Goal: Task Accomplishment & Management: Manage account settings

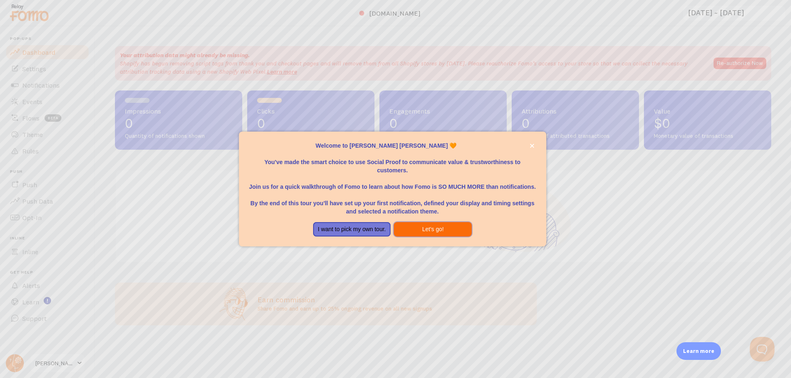
click at [446, 230] on button "Let's go!" at bounding box center [433, 229] width 78 height 15
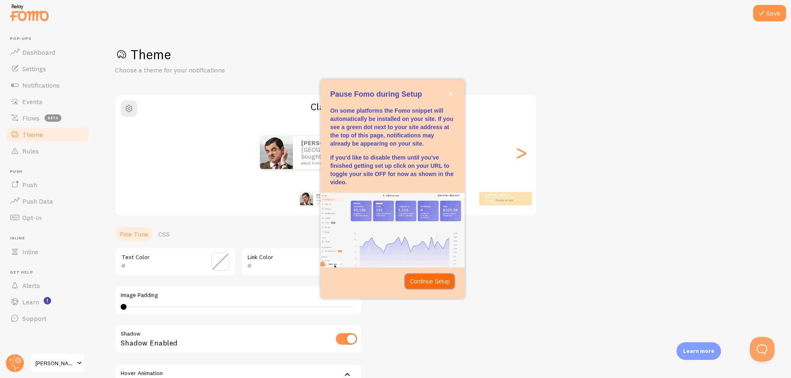
click at [445, 285] on p "Continue Setup" at bounding box center [430, 282] width 40 height 8
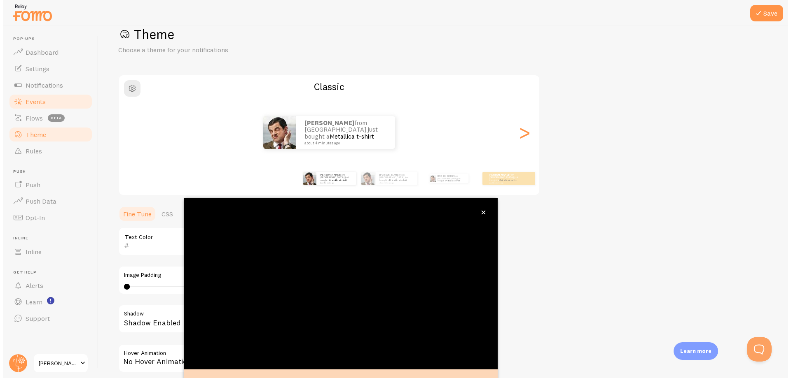
scroll to position [32, 0]
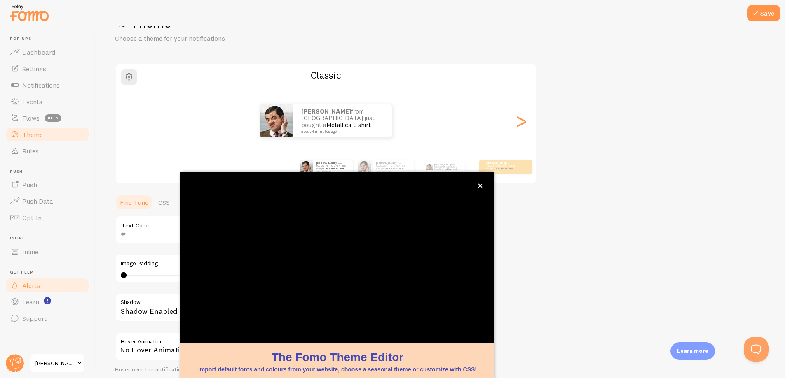
click at [40, 284] on span "Alerts" at bounding box center [31, 286] width 18 height 8
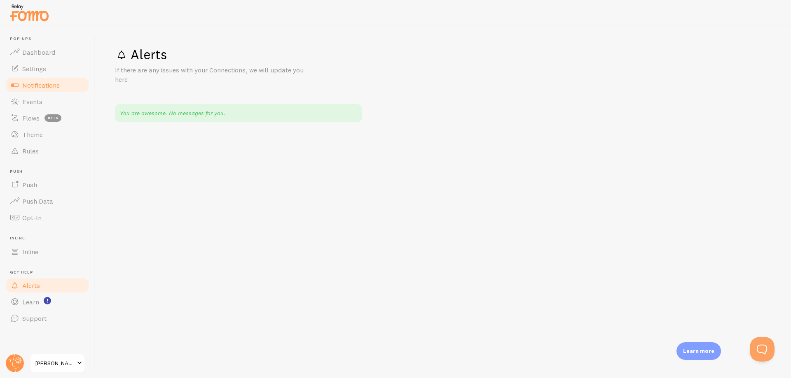
click at [36, 77] on link "Notifications" at bounding box center [47, 85] width 85 height 16
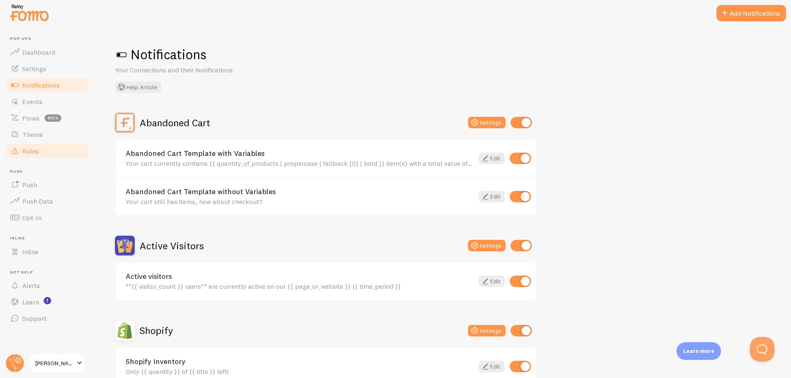
click at [45, 154] on link "Rules" at bounding box center [47, 151] width 85 height 16
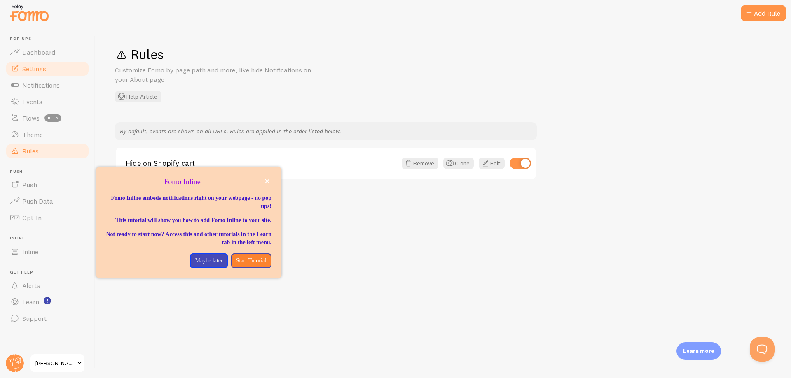
click at [36, 68] on span "Settings" at bounding box center [34, 69] width 24 height 8
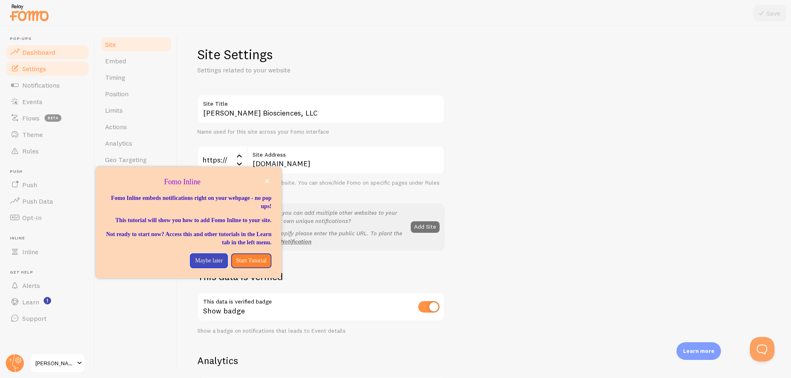
click at [33, 49] on span "Dashboard" at bounding box center [38, 52] width 33 height 8
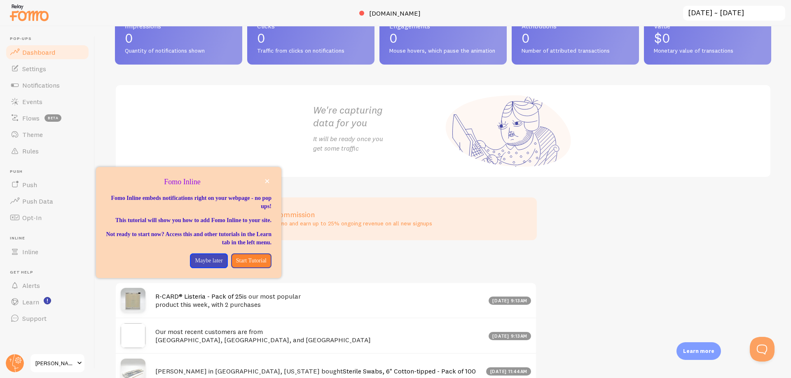
scroll to position [50, 0]
click at [202, 265] on p "Maybe later" at bounding box center [209, 261] width 28 height 8
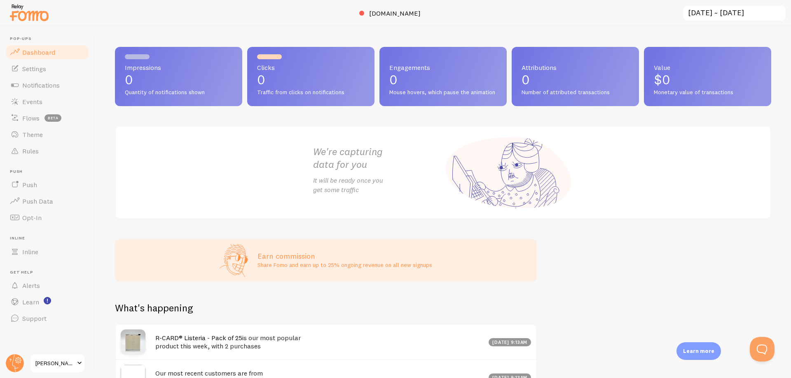
scroll to position [0, 0]
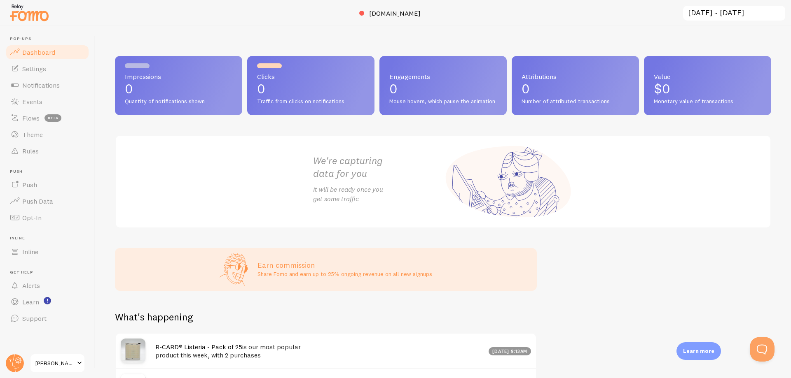
click at [66, 362] on span "[PERSON_NAME] Biosciences, LLC" at bounding box center [54, 364] width 39 height 10
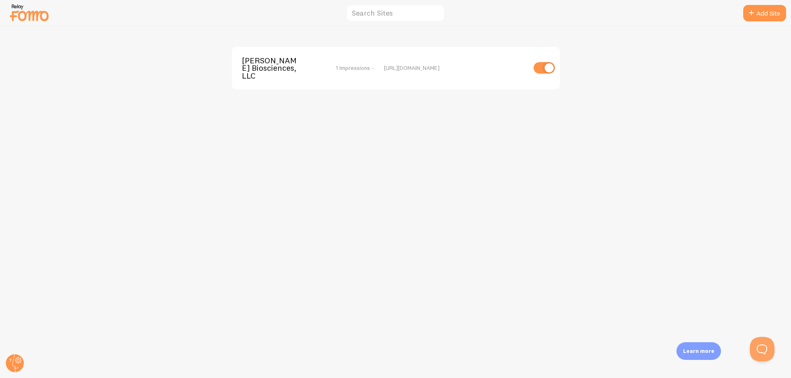
click at [38, 15] on img at bounding box center [29, 12] width 41 height 21
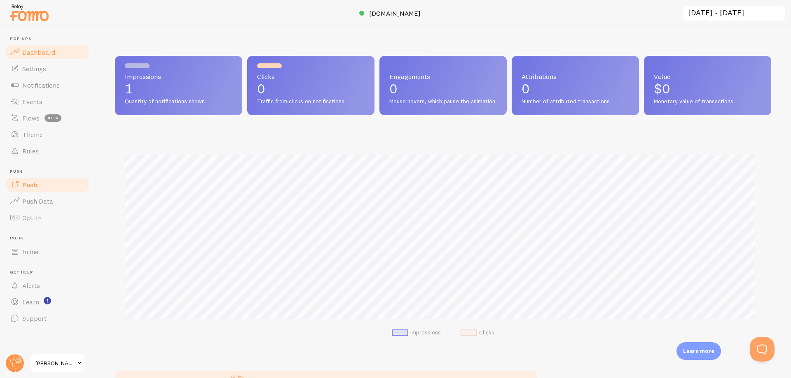
scroll to position [216, 650]
click at [28, 181] on span "Push" at bounding box center [29, 185] width 15 height 8
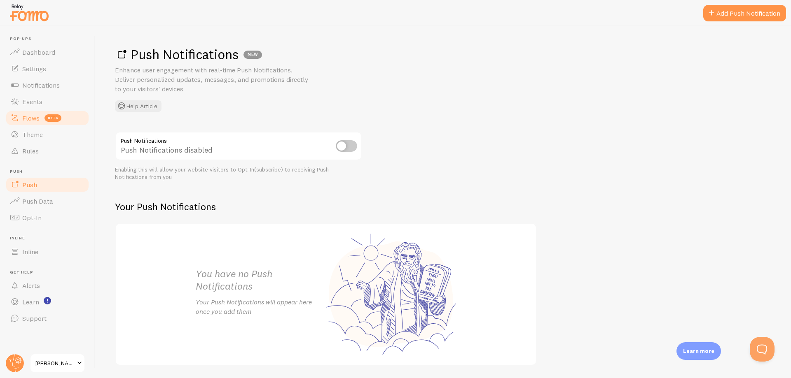
click at [27, 119] on span "Flows" at bounding box center [30, 118] width 17 height 8
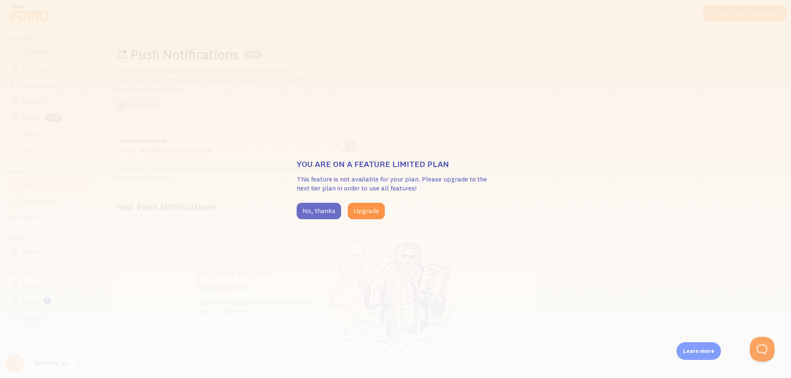
click at [305, 210] on button "No, thanks" at bounding box center [319, 211] width 44 height 16
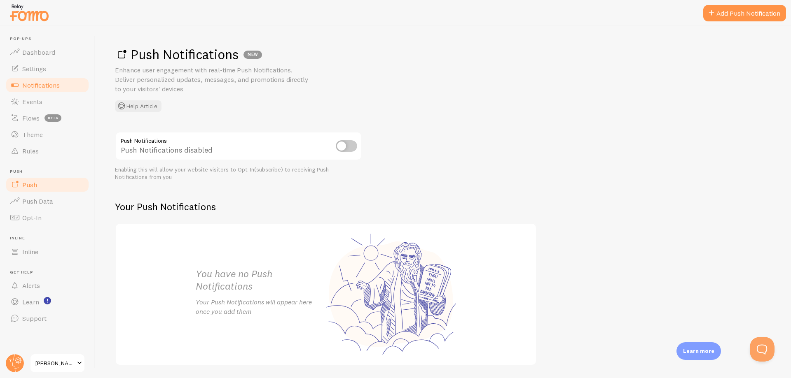
click at [42, 90] on link "Notifications" at bounding box center [47, 85] width 85 height 16
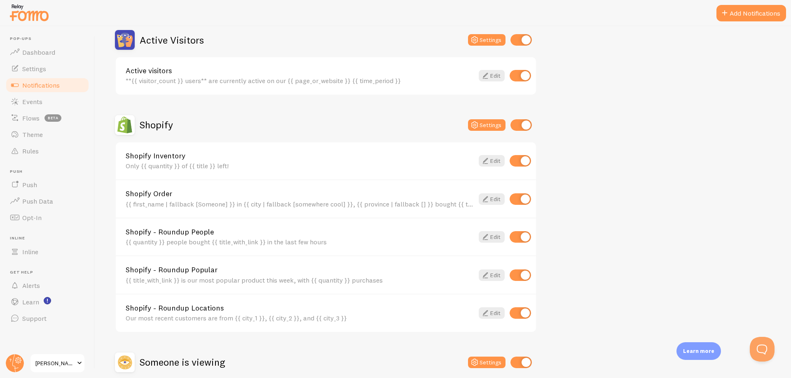
scroll to position [285, 0]
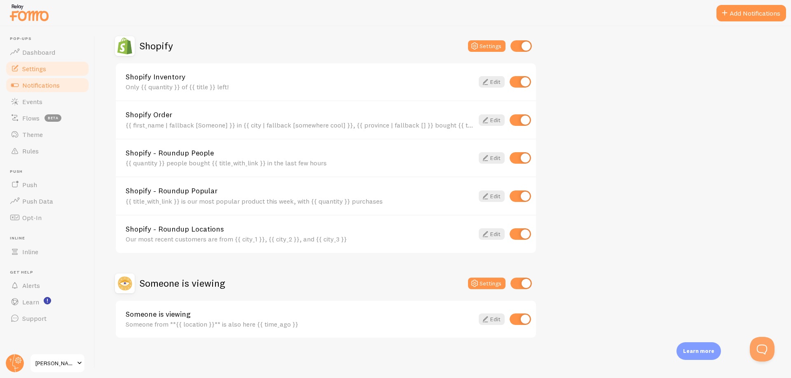
click at [46, 74] on link "Settings" at bounding box center [47, 69] width 85 height 16
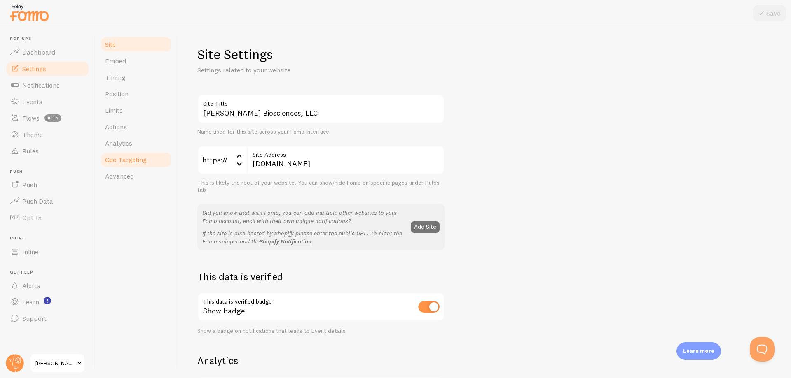
click at [128, 165] on link "Geo Targeting" at bounding box center [136, 160] width 72 height 16
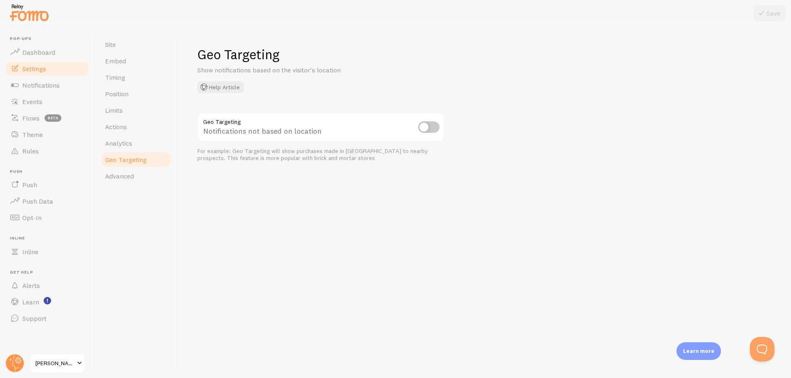
click at [424, 131] on input "checkbox" at bounding box center [428, 127] width 21 height 12
click at [232, 85] on button "Help Article" at bounding box center [220, 88] width 47 height 12
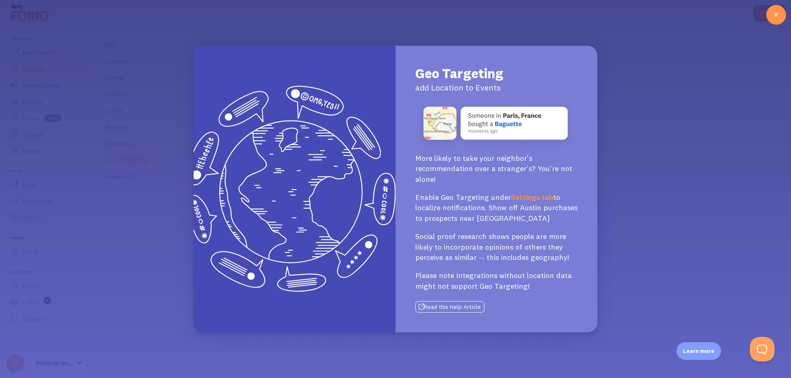
click at [459, 311] on button "Read this Help Article" at bounding box center [449, 307] width 69 height 12
click at [772, 15] on icon at bounding box center [776, 15] width 10 height 10
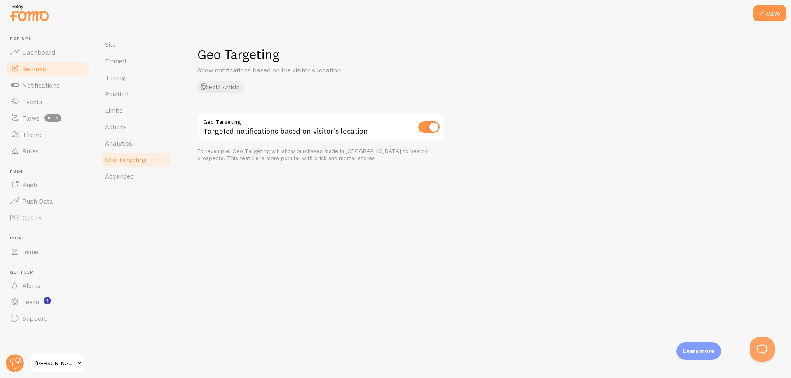
click at [425, 127] on input "checkbox" at bounding box center [428, 127] width 21 height 12
checkbox input "false"
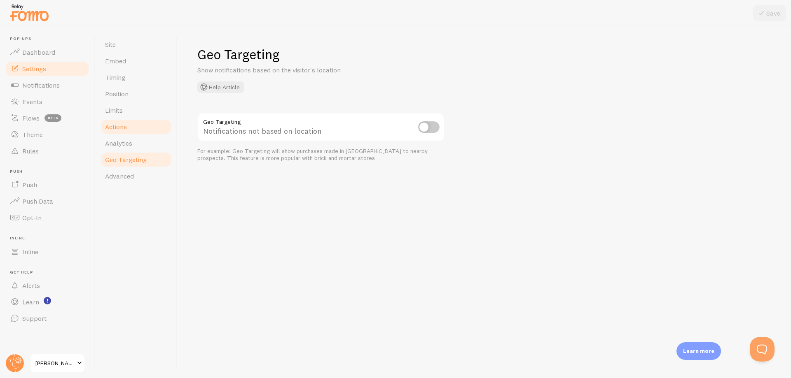
click at [124, 125] on span "Actions" at bounding box center [116, 127] width 22 height 8
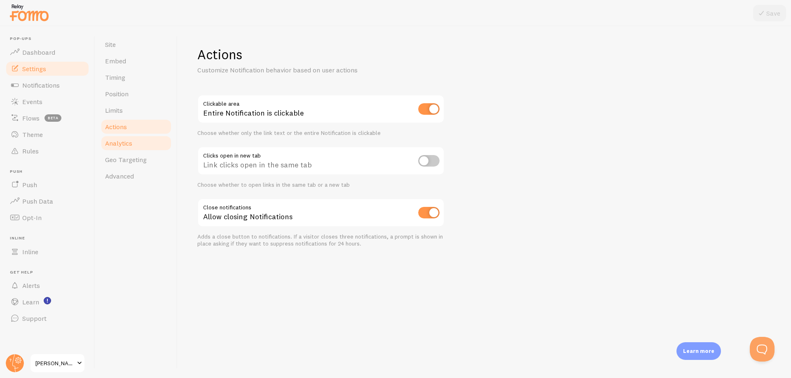
click at [128, 142] on span "Analytics" at bounding box center [118, 143] width 27 height 8
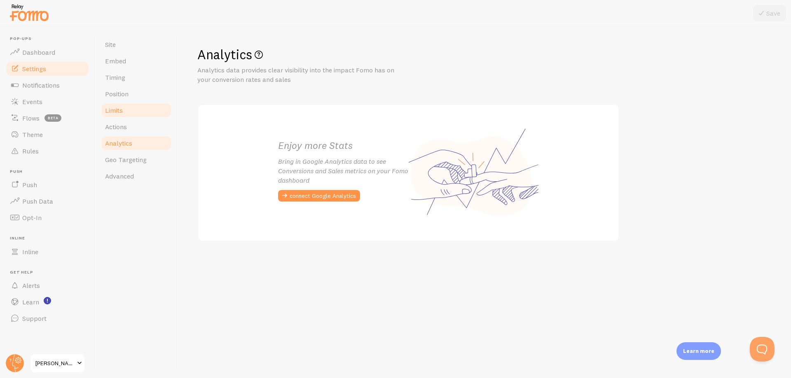
click at [120, 116] on link "Limits" at bounding box center [136, 110] width 72 height 16
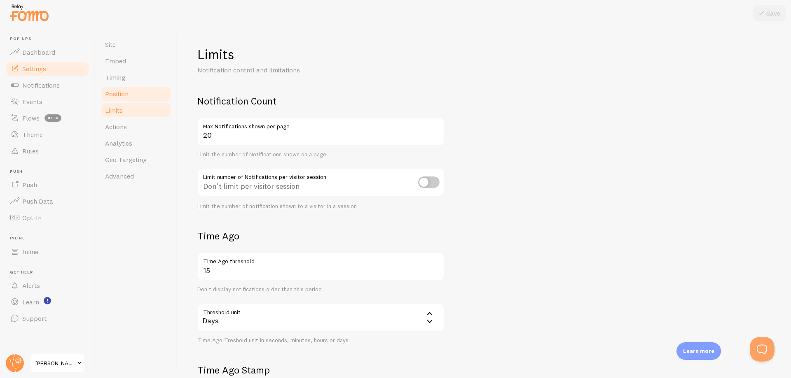
click at [119, 97] on span "Position" at bounding box center [116, 94] width 23 height 8
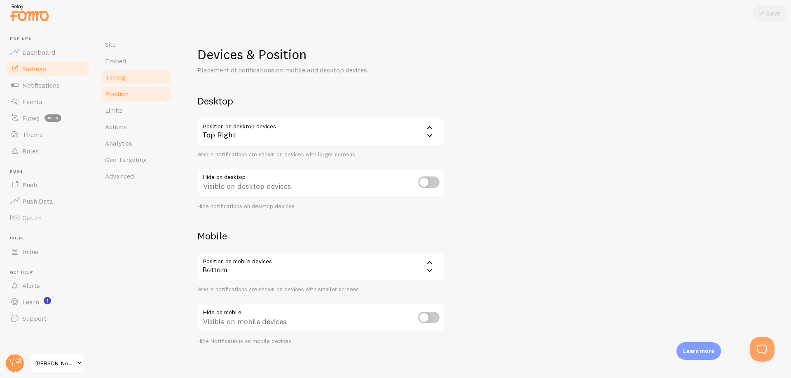
click at [120, 76] on span "Timing" at bounding box center [115, 77] width 20 height 8
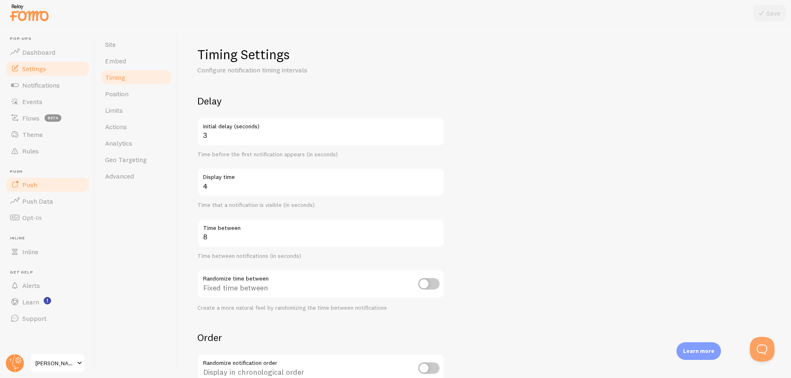
click at [50, 183] on link "Push" at bounding box center [47, 185] width 85 height 16
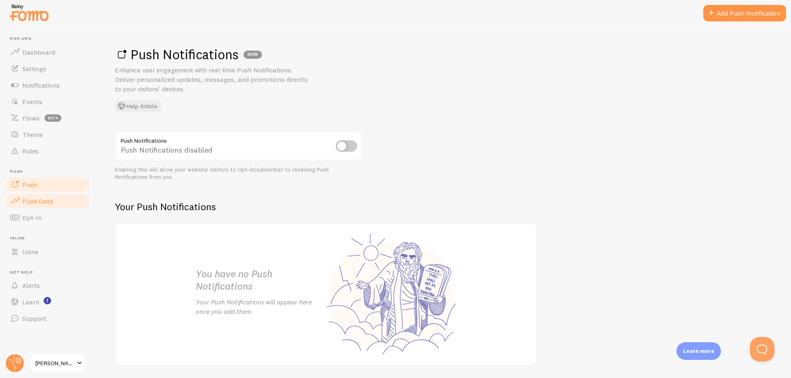
click at [47, 198] on span "Push Data" at bounding box center [37, 201] width 31 height 8
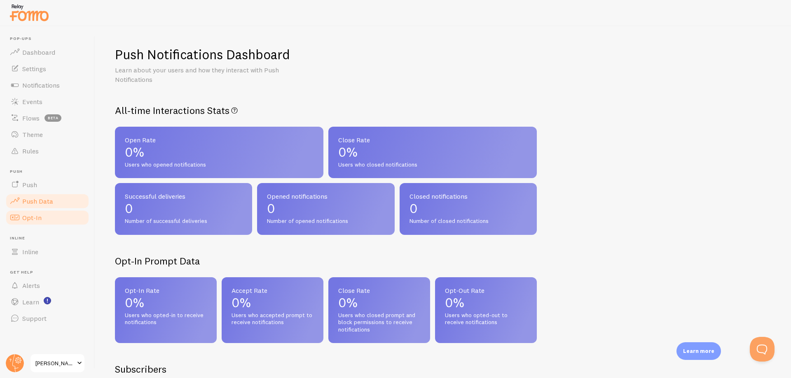
click at [45, 215] on link "Opt-In" at bounding box center [47, 218] width 85 height 16
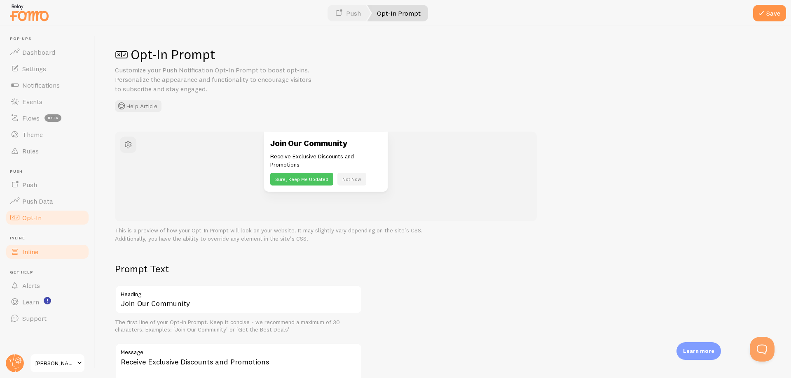
click at [15, 245] on link "Inline" at bounding box center [47, 252] width 85 height 16
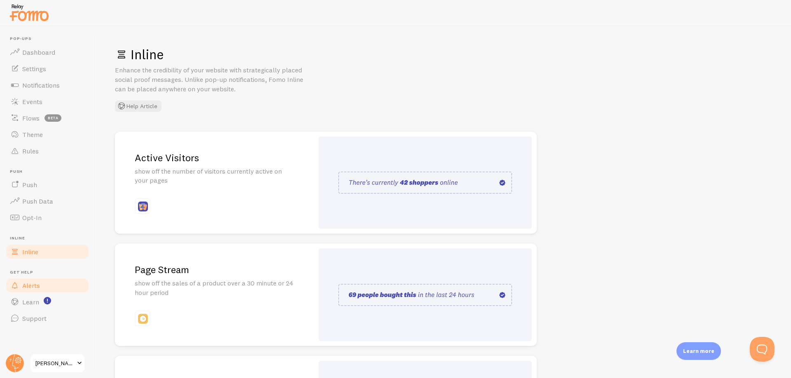
click at [39, 290] on span "Alerts" at bounding box center [31, 286] width 18 height 8
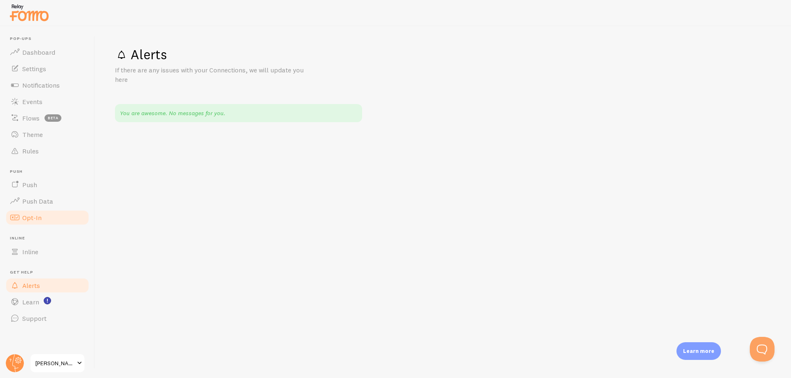
click at [49, 210] on link "Opt-In" at bounding box center [47, 218] width 85 height 16
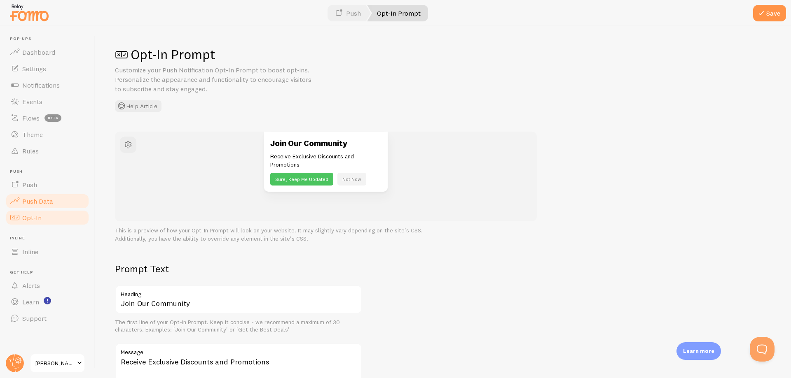
click at [47, 204] on span "Push Data" at bounding box center [37, 201] width 31 height 8
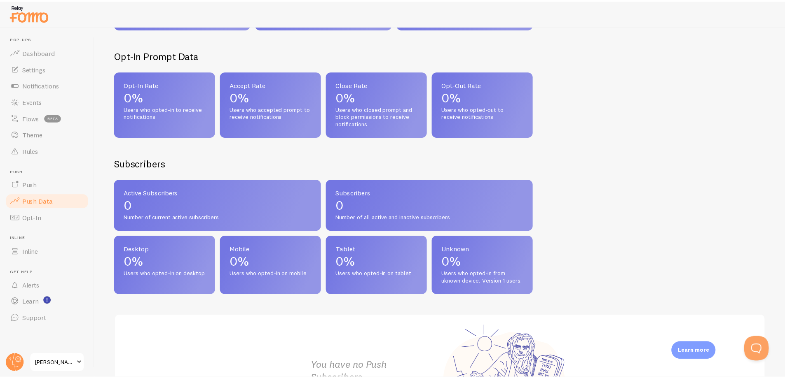
scroll to position [325, 0]
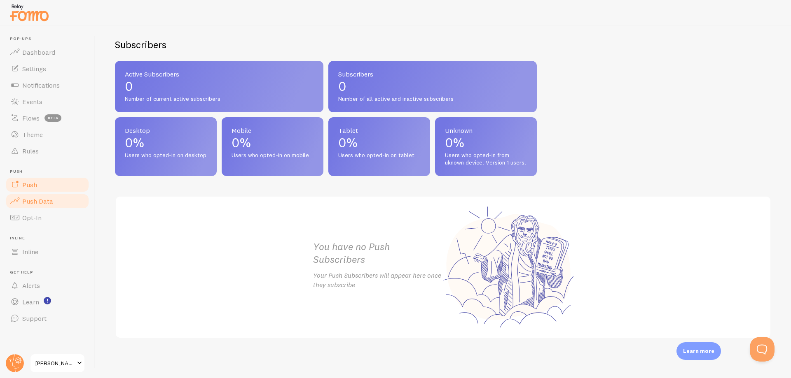
click at [38, 182] on link "Push" at bounding box center [47, 185] width 85 height 16
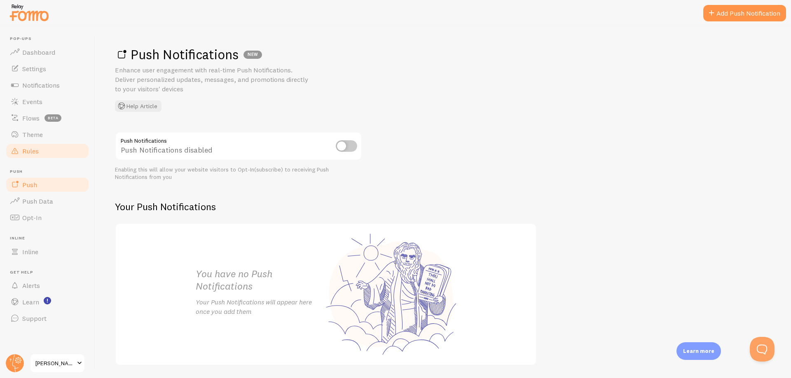
click at [34, 157] on link "Rules" at bounding box center [47, 151] width 85 height 16
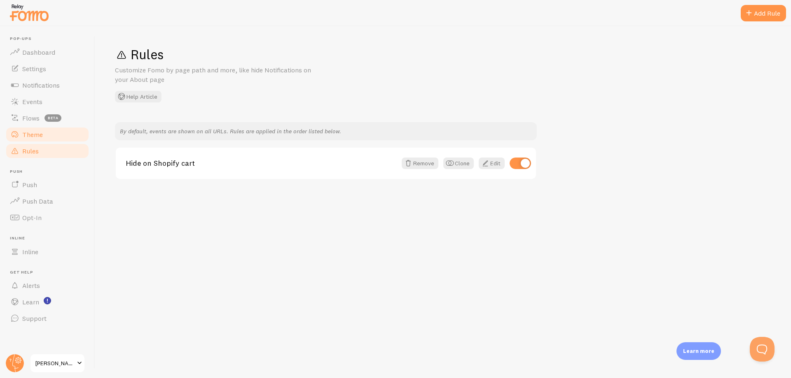
click at [34, 131] on span "Theme" at bounding box center [32, 135] width 21 height 8
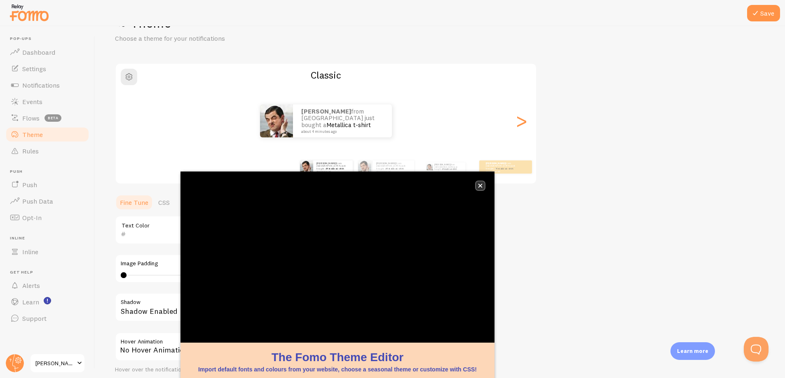
click at [479, 187] on icon "close," at bounding box center [480, 186] width 4 height 4
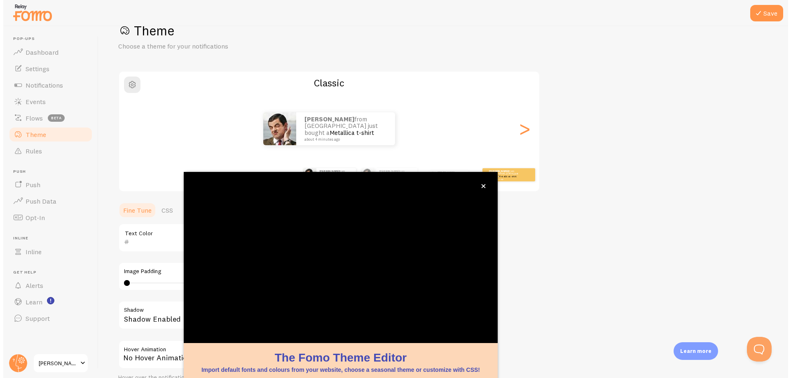
scroll to position [32, 0]
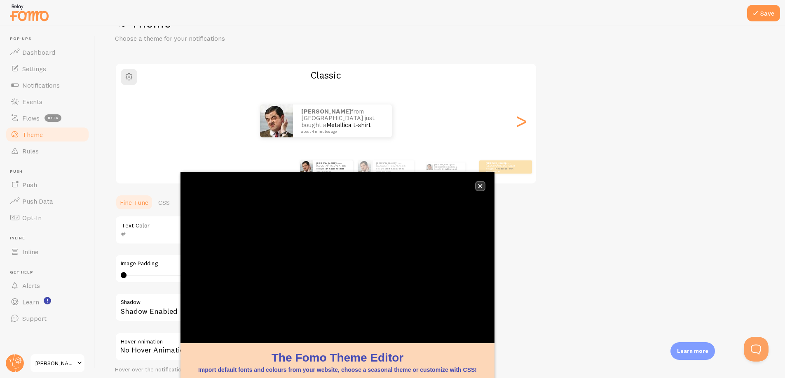
click at [481, 187] on icon "close," at bounding box center [480, 187] width 4 height 4
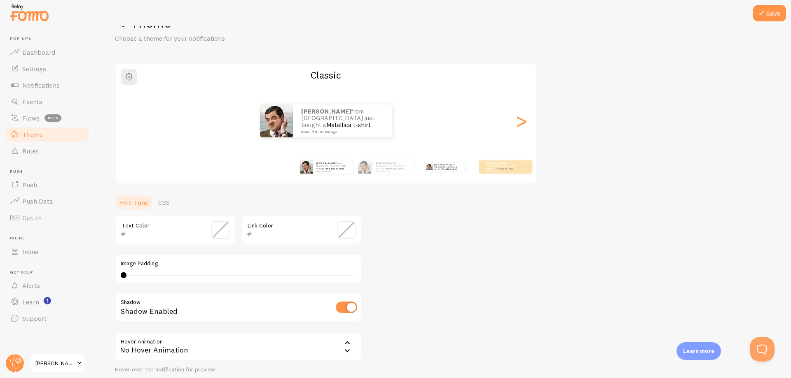
click at [437, 174] on div "[PERSON_NAME] from [GEOGRAPHIC_DATA] just bought a Metallica t-shirt about 4 mi…" at bounding box center [445, 167] width 53 height 23
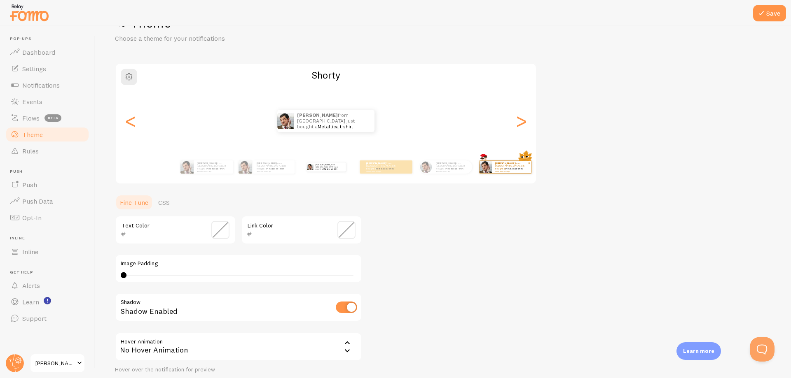
click at [511, 173] on div "[PERSON_NAME] from [GEOGRAPHIC_DATA] just bought a Metallica t-shirt about 4 mi…" at bounding box center [512, 167] width 40 height 12
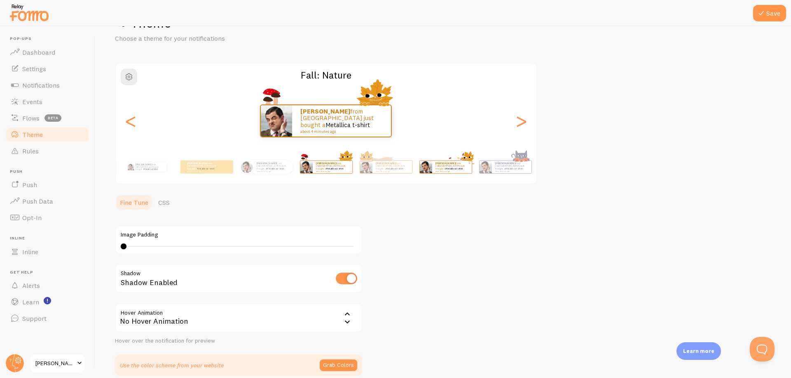
click at [464, 173] on div "[PERSON_NAME] from [GEOGRAPHIC_DATA] just bought a Metallica t-shirt about 4 mi…" at bounding box center [452, 167] width 40 height 12
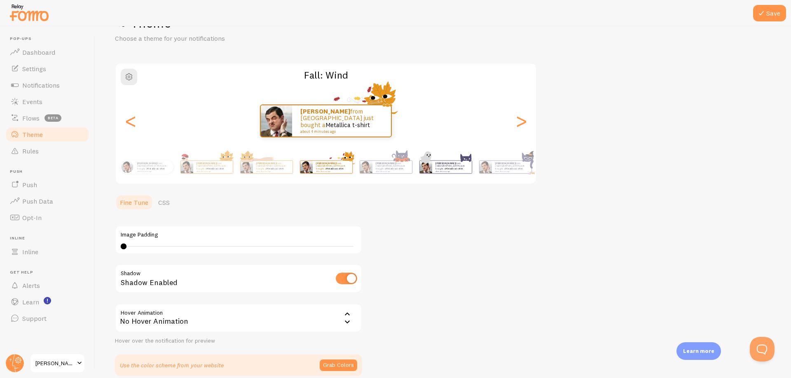
click at [449, 174] on div "[PERSON_NAME] from [GEOGRAPHIC_DATA] just bought a Metallica t-shirt about 4 mi…" at bounding box center [445, 167] width 53 height 23
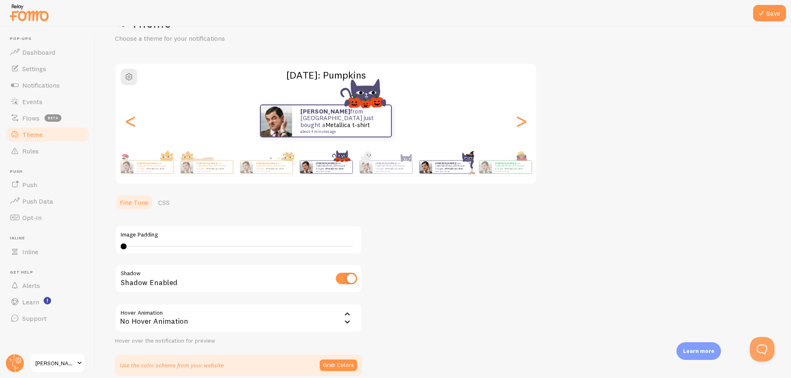
click at [470, 169] on div "[PERSON_NAME] from [GEOGRAPHIC_DATA] just bought a Metallica t-shirt about 4 mi…" at bounding box center [452, 167] width 40 height 12
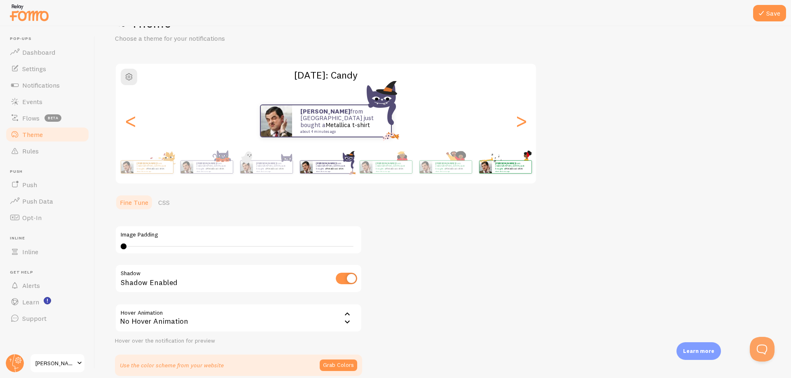
click at [505, 177] on div "[PERSON_NAME] from [GEOGRAPHIC_DATA] just bought a Metallica t-shirt about 4 mi…" at bounding box center [505, 167] width 53 height 23
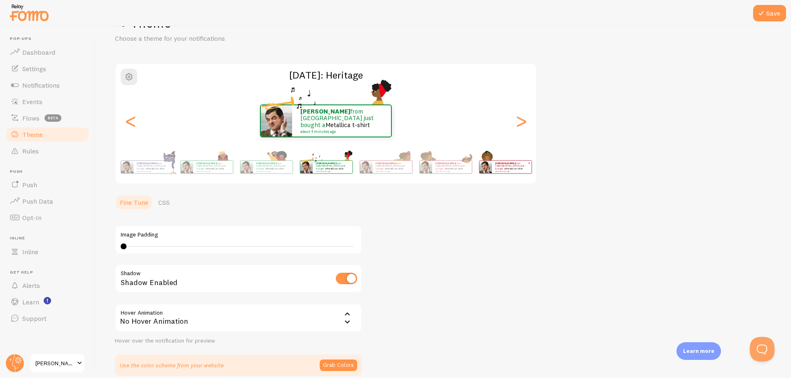
click at [513, 173] on div "[PERSON_NAME] from [GEOGRAPHIC_DATA] just bought a Metallica t-shirt about 4 mi…" at bounding box center [512, 167] width 40 height 12
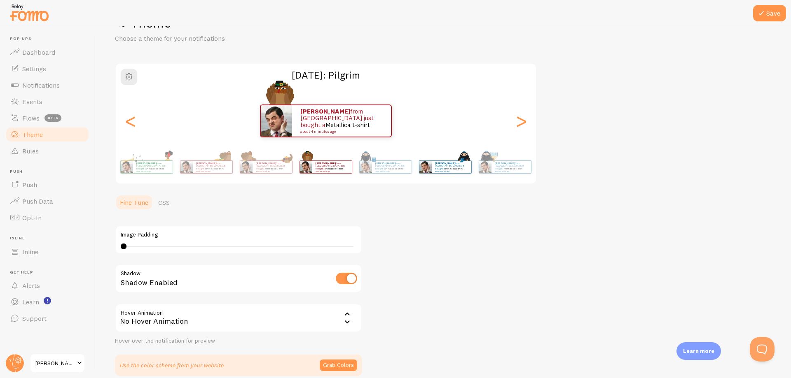
click at [452, 175] on div "[PERSON_NAME] from [GEOGRAPHIC_DATA] just bought a Metallica t-shirt about 4 mi…" at bounding box center [444, 167] width 53 height 23
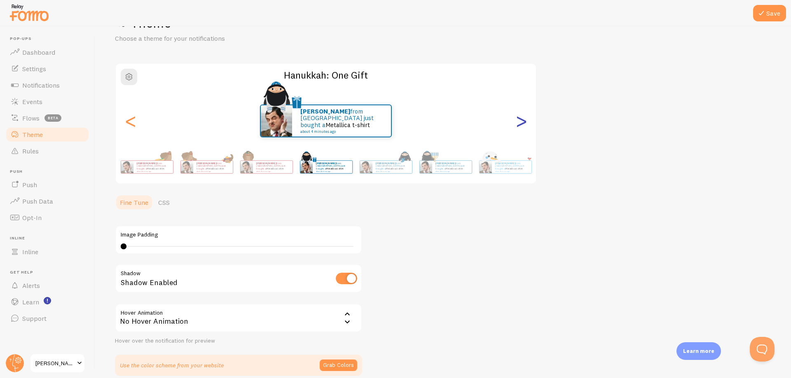
click at [523, 129] on div ">" at bounding box center [521, 120] width 10 height 59
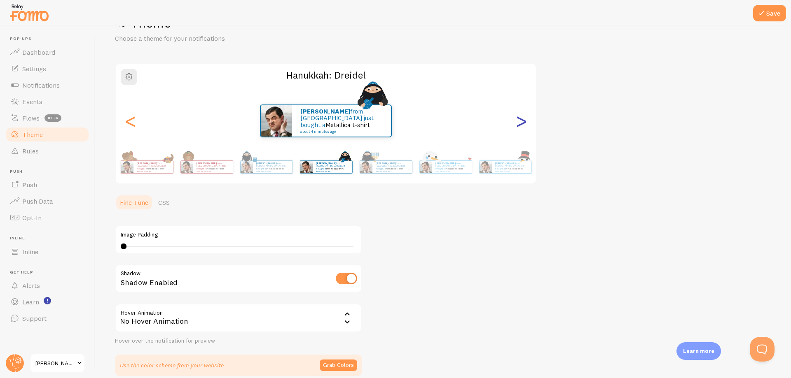
click at [523, 129] on div ">" at bounding box center [521, 120] width 10 height 59
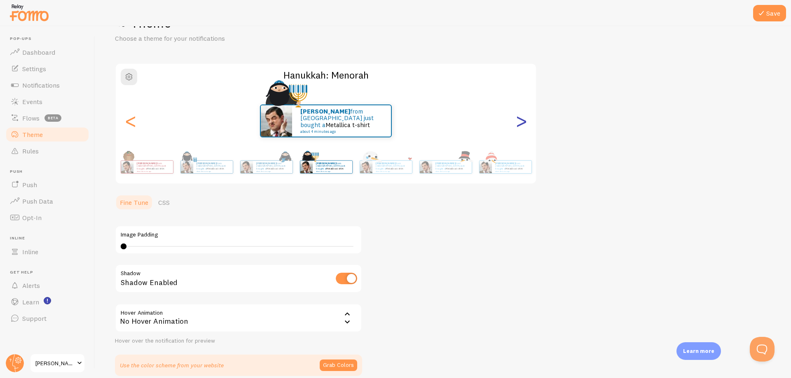
click at [523, 129] on div ">" at bounding box center [521, 120] width 10 height 59
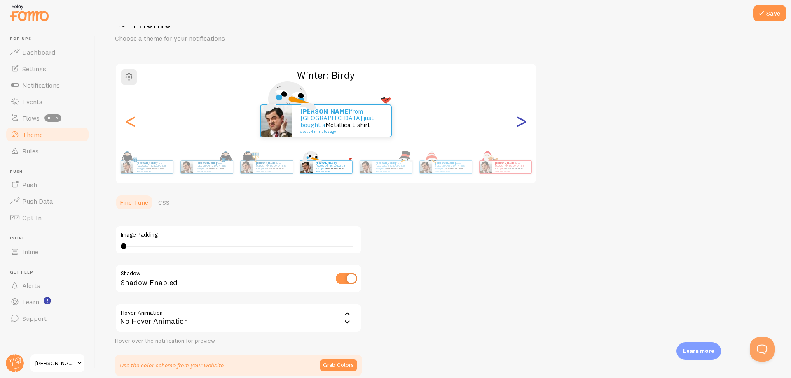
click at [523, 129] on div ">" at bounding box center [521, 120] width 10 height 59
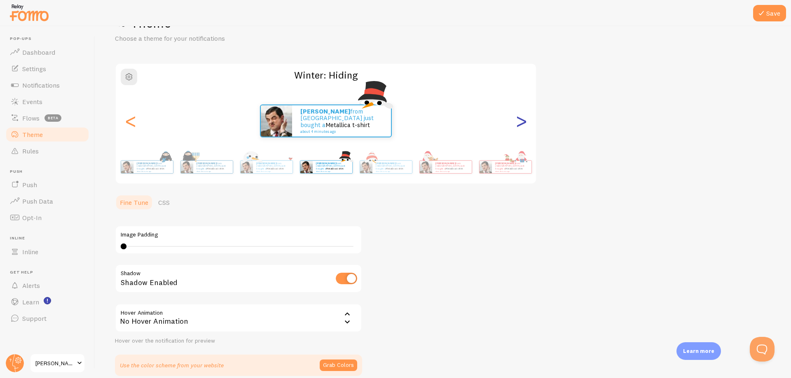
click at [523, 129] on div ">" at bounding box center [521, 120] width 10 height 59
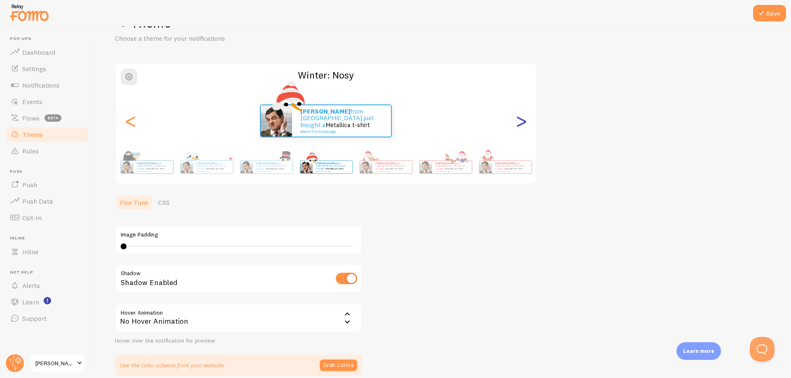
click at [523, 129] on div ">" at bounding box center [521, 120] width 10 height 59
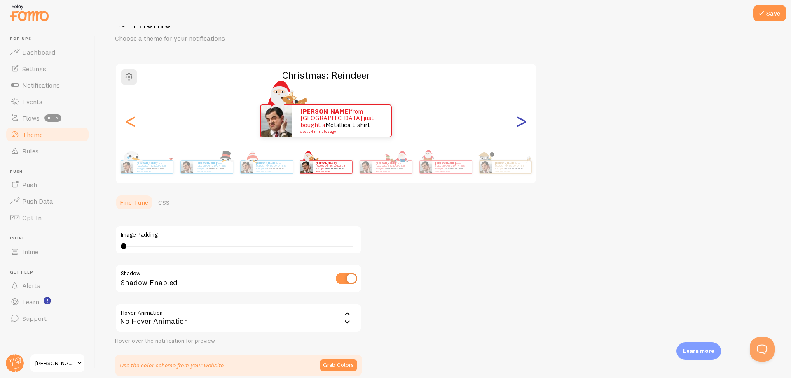
click at [523, 129] on div ">" at bounding box center [521, 120] width 10 height 59
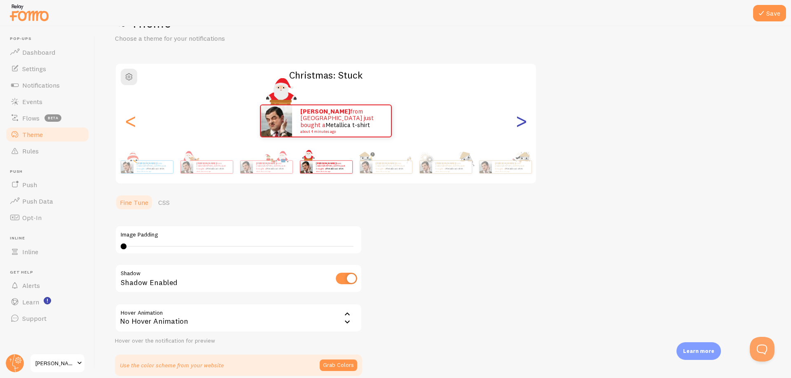
click at [523, 129] on div ">" at bounding box center [521, 120] width 10 height 59
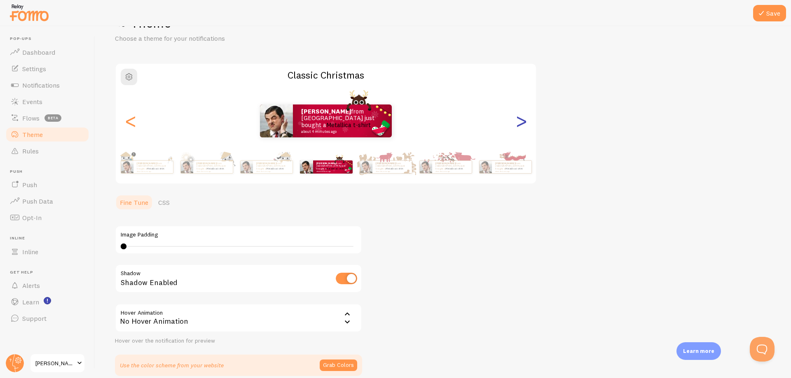
click at [523, 129] on div ">" at bounding box center [521, 120] width 10 height 59
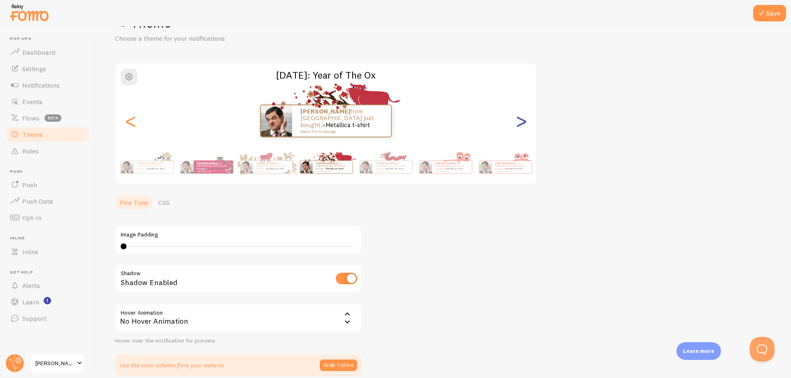
click at [523, 129] on div ">" at bounding box center [521, 120] width 10 height 59
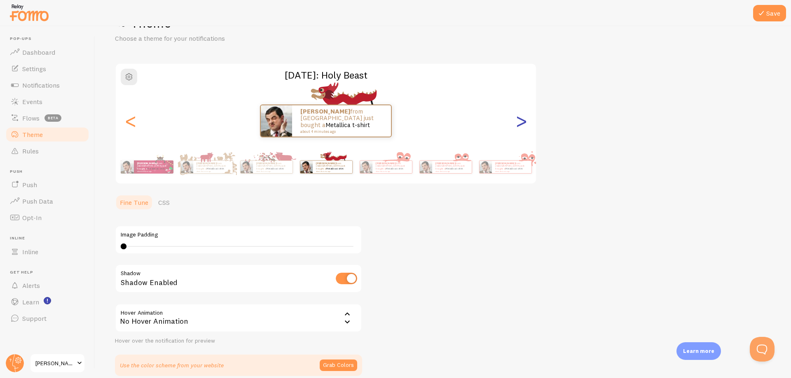
click at [523, 129] on div ">" at bounding box center [521, 120] width 10 height 59
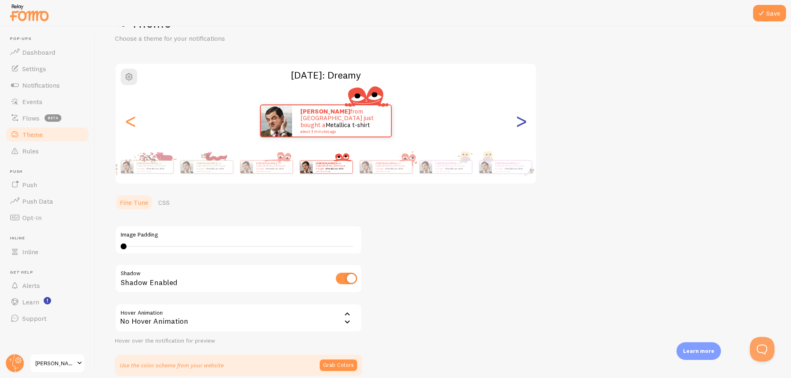
click at [523, 129] on div ">" at bounding box center [521, 120] width 10 height 59
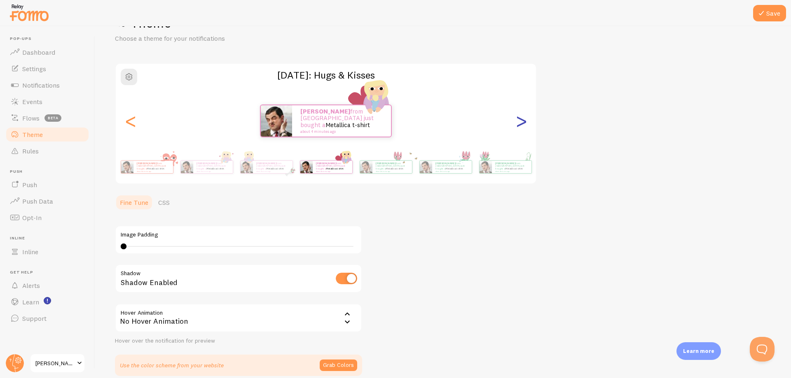
click at [523, 129] on div ">" at bounding box center [521, 120] width 10 height 59
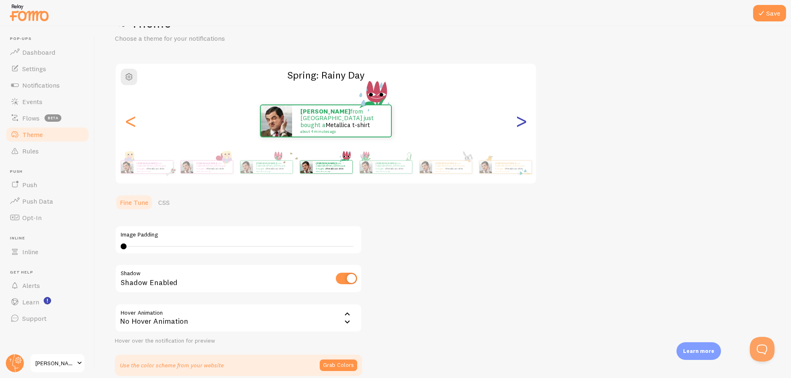
click at [523, 129] on div ">" at bounding box center [521, 120] width 10 height 59
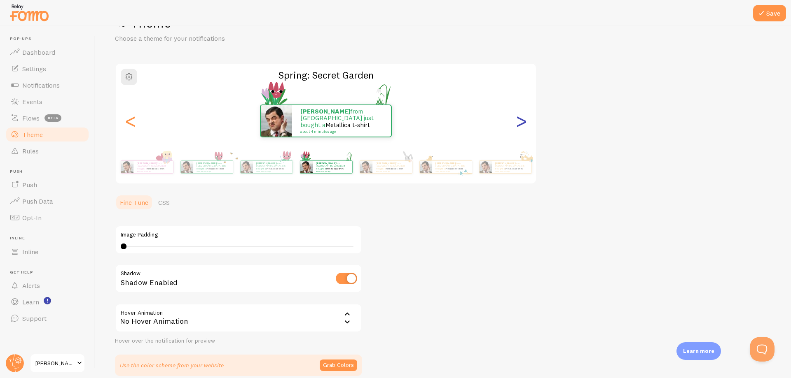
click at [523, 129] on div ">" at bounding box center [521, 120] width 10 height 59
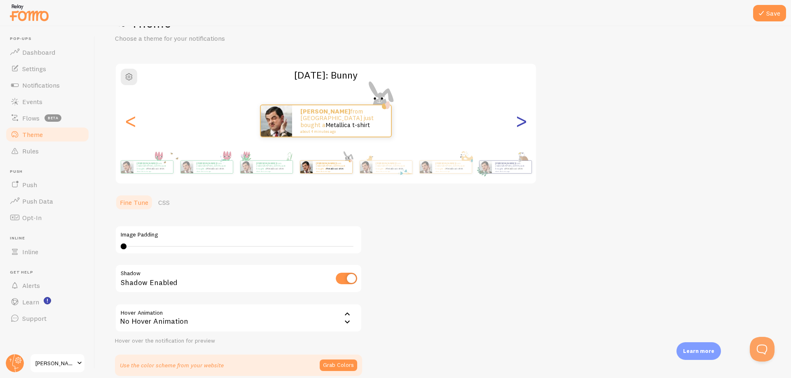
click at [523, 129] on div ">" at bounding box center [521, 120] width 10 height 59
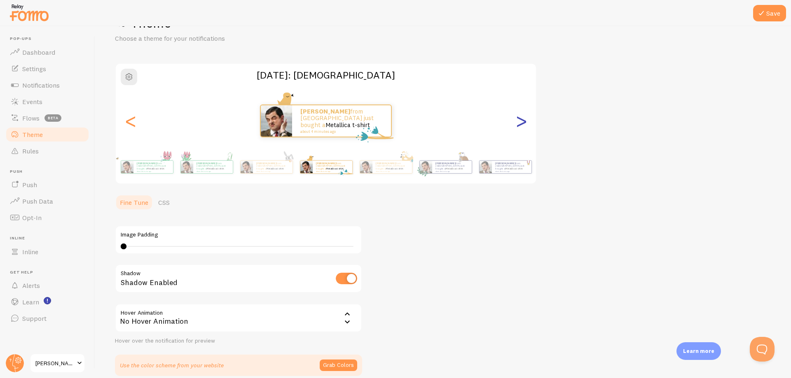
click at [523, 129] on div ">" at bounding box center [521, 120] width 10 height 59
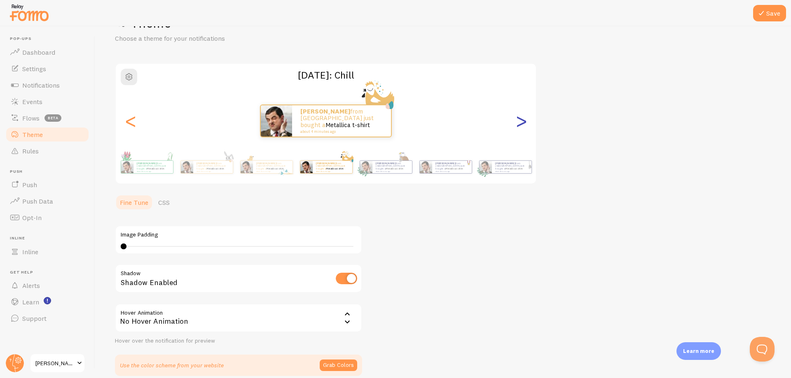
click at [523, 129] on div ">" at bounding box center [521, 120] width 10 height 59
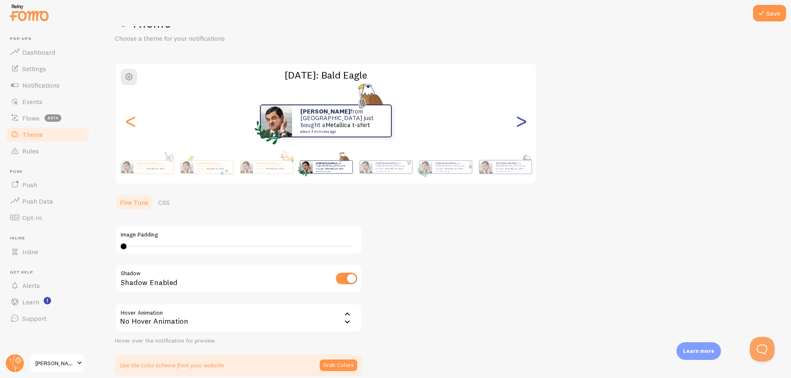
click at [523, 129] on div ">" at bounding box center [521, 120] width 10 height 59
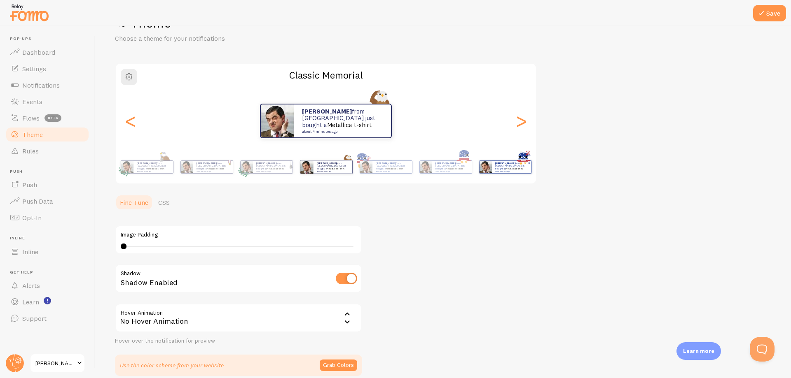
click at [512, 161] on div "[PERSON_NAME] from [GEOGRAPHIC_DATA] just bought a Metallica t-shirt about 4 mi…" at bounding box center [512, 167] width 40 height 12
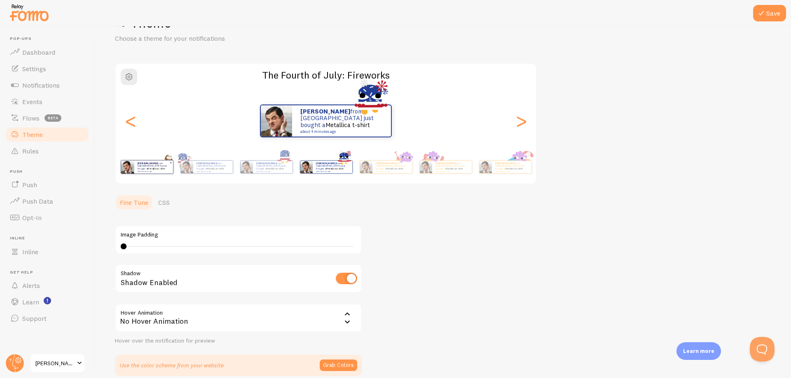
click at [168, 168] on p "[PERSON_NAME] from [GEOGRAPHIC_DATA] just bought a Metallica t-shirt about 4 mi…" at bounding box center [153, 167] width 32 height 10
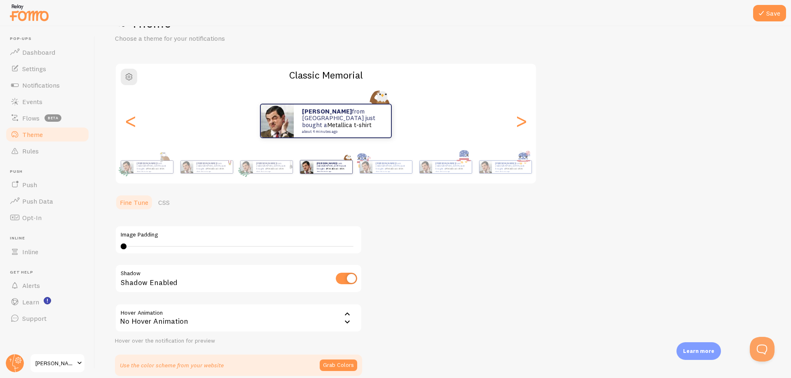
click at [534, 124] on div "[PERSON_NAME] from [GEOGRAPHIC_DATA] just bought a Metallica t-shirt about 4 mi…" at bounding box center [326, 121] width 420 height 35
click at [523, 126] on div ">" at bounding box center [521, 120] width 10 height 59
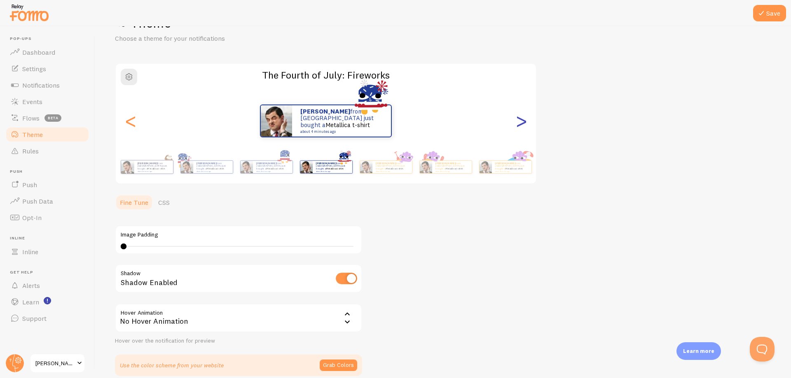
click at [523, 126] on div ">" at bounding box center [521, 120] width 10 height 59
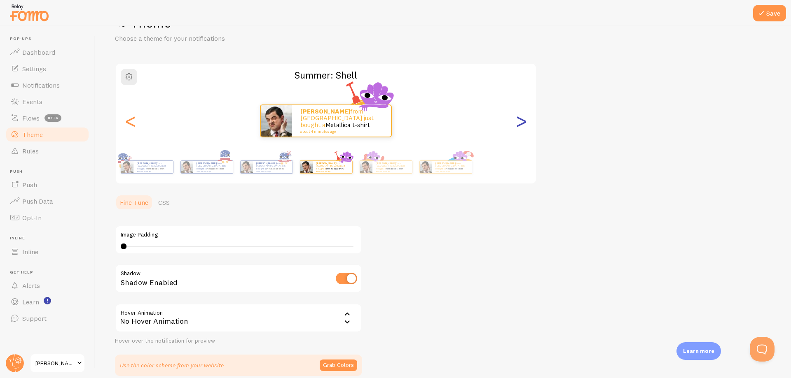
click at [523, 126] on div ">" at bounding box center [521, 120] width 10 height 59
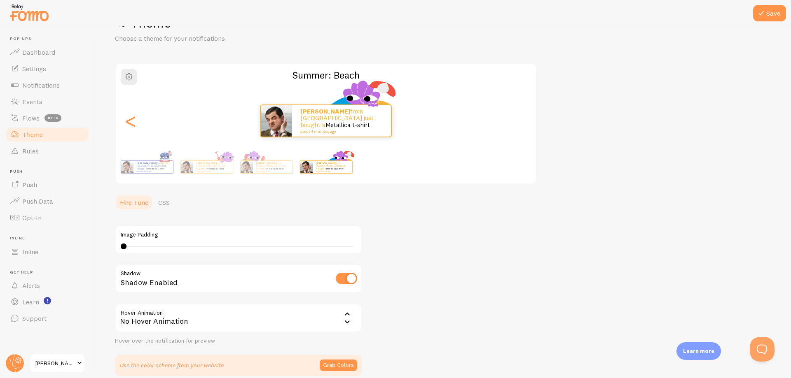
click at [138, 123] on div "[PERSON_NAME] from [GEOGRAPHIC_DATA] just bought a Metallica t-shirt about 4 mi…" at bounding box center [326, 121] width 420 height 33
click at [135, 123] on div "<" at bounding box center [131, 120] width 10 height 59
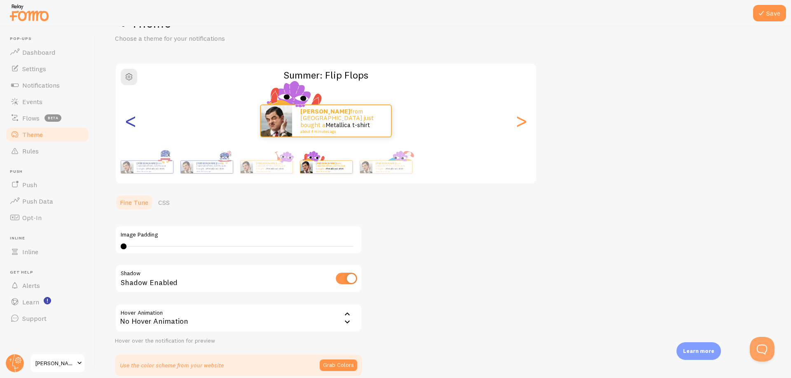
click at [135, 123] on div "<" at bounding box center [131, 120] width 10 height 59
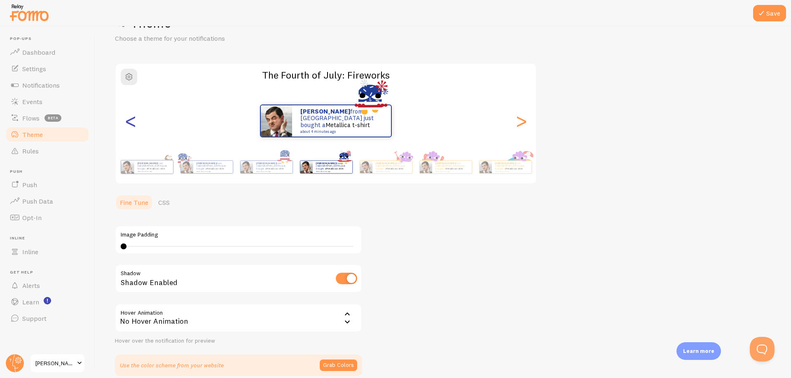
click at [135, 123] on div "<" at bounding box center [131, 120] width 10 height 59
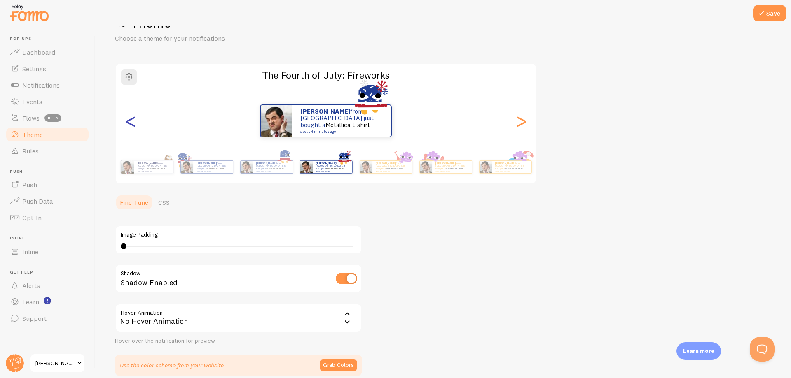
click at [135, 123] on div "<" at bounding box center [131, 120] width 10 height 59
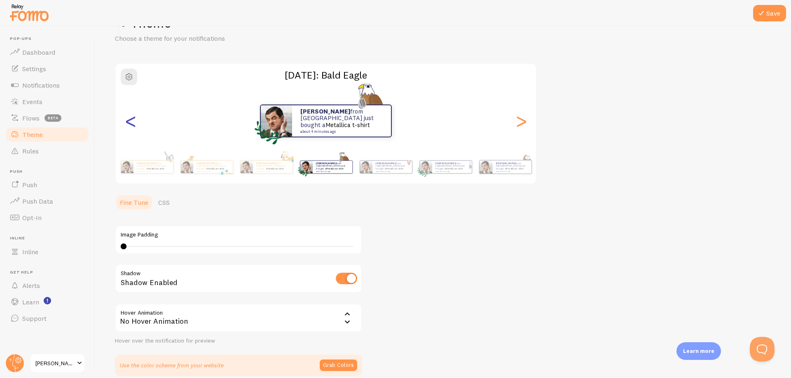
click at [135, 123] on div "<" at bounding box center [131, 120] width 10 height 59
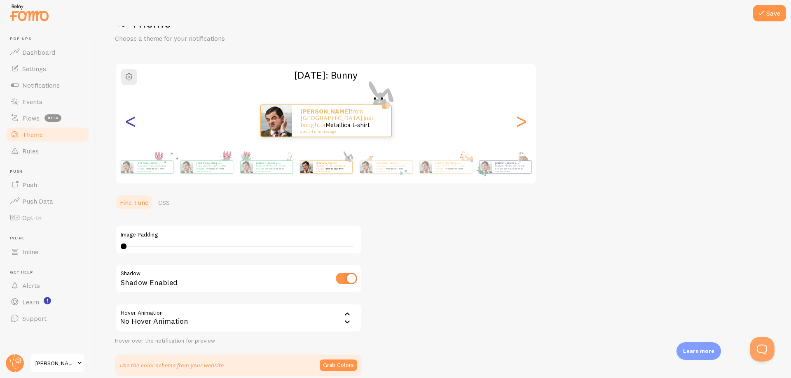
click at [135, 123] on div "<" at bounding box center [131, 120] width 10 height 59
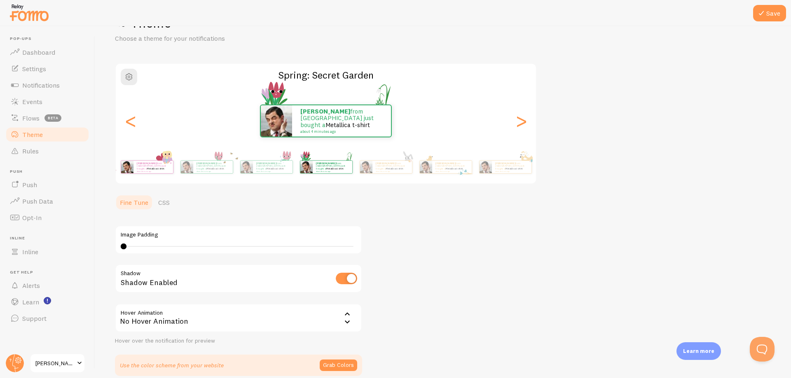
click at [171, 161] on span at bounding box center [171, 163] width 6 height 6
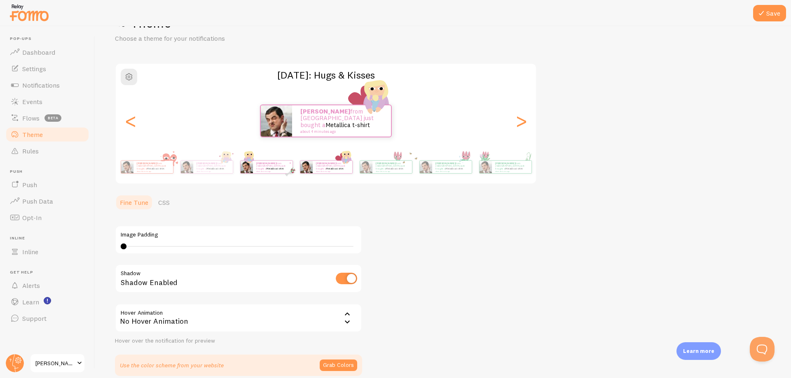
click at [261, 162] on div "[PERSON_NAME] from [GEOGRAPHIC_DATA] just bought a Metallica t-shirt about 4 mi…" at bounding box center [273, 167] width 40 height 12
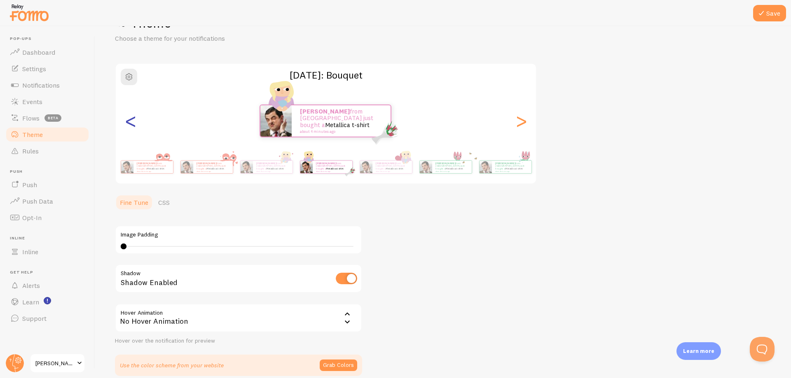
click at [126, 121] on div "<" at bounding box center [131, 120] width 10 height 59
click at [138, 124] on div "[PERSON_NAME] from [GEOGRAPHIC_DATA] just bought a Metallica t-shirt about 4 mi…" at bounding box center [326, 121] width 420 height 33
click at [129, 129] on div "<" at bounding box center [131, 120] width 10 height 59
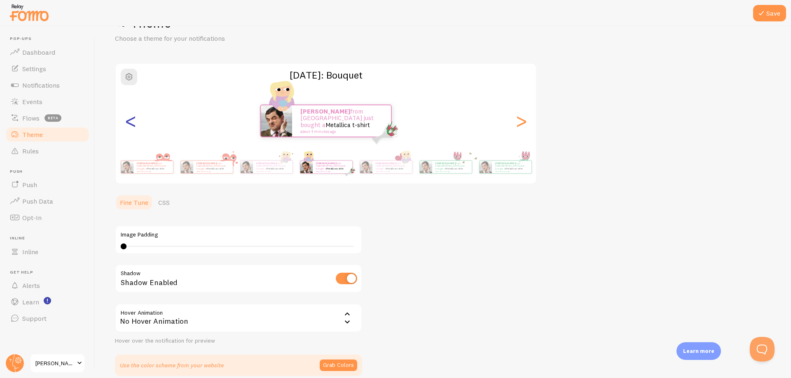
click at [129, 129] on div "<" at bounding box center [131, 120] width 10 height 59
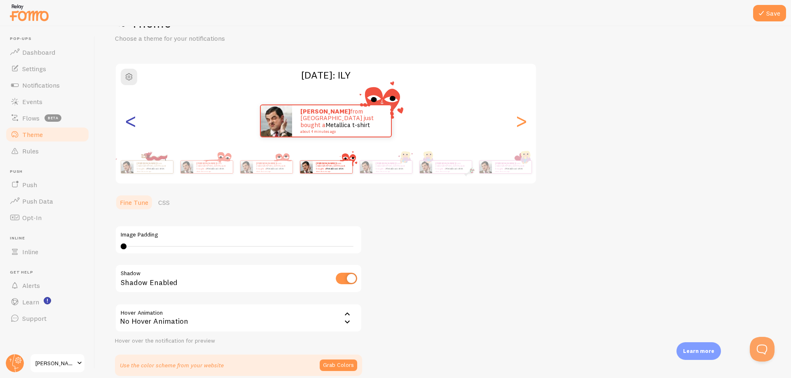
click at [131, 121] on div "<" at bounding box center [131, 120] width 10 height 59
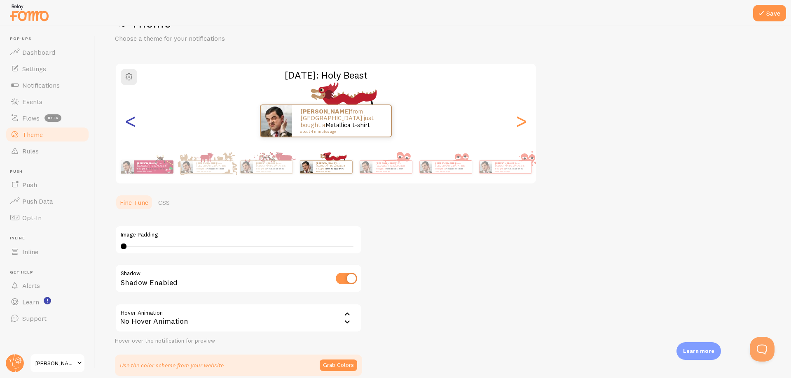
click at [131, 121] on div "<" at bounding box center [131, 120] width 10 height 59
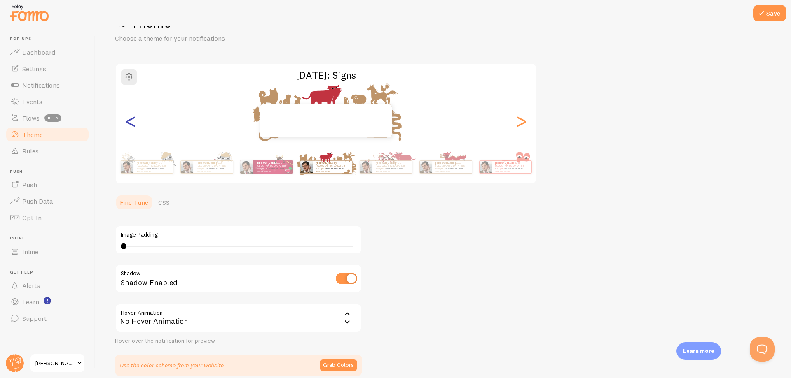
click at [131, 121] on div "<" at bounding box center [131, 120] width 10 height 59
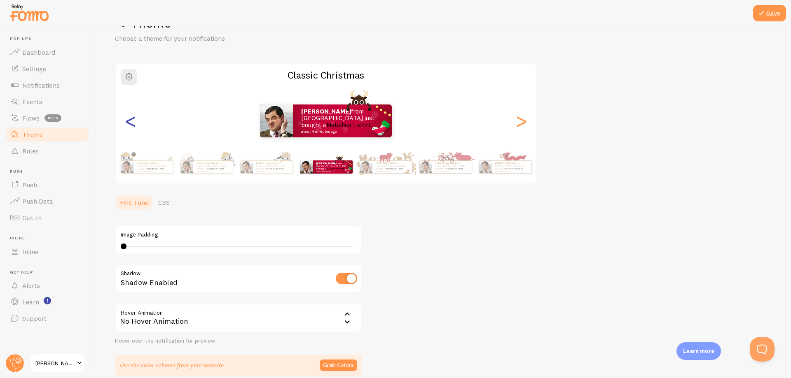
click at [131, 121] on div "<" at bounding box center [131, 120] width 10 height 59
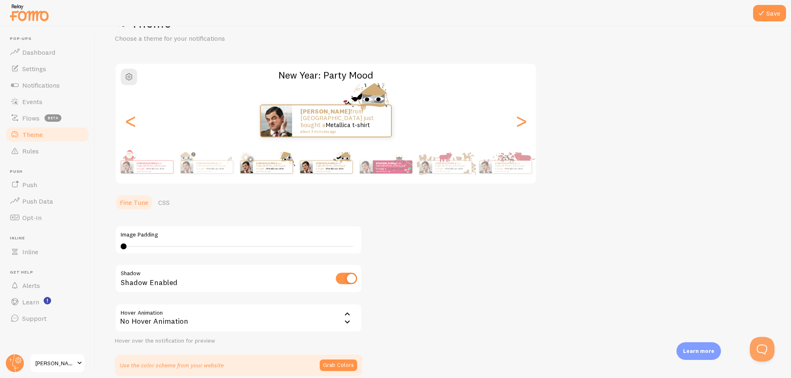
click at [280, 168] on link "Metallica t-shirt" at bounding box center [275, 168] width 18 height 3
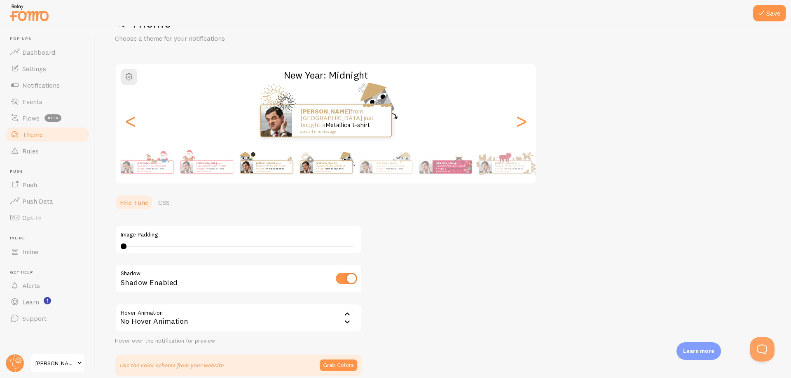
click at [245, 168] on img at bounding box center [246, 167] width 12 height 12
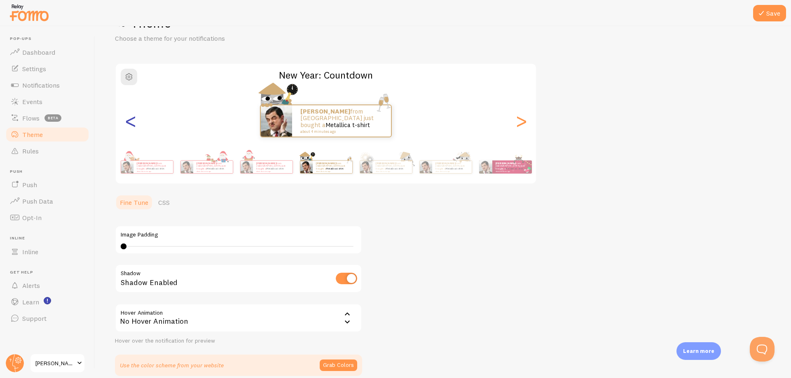
click at [134, 119] on div "<" at bounding box center [131, 120] width 10 height 59
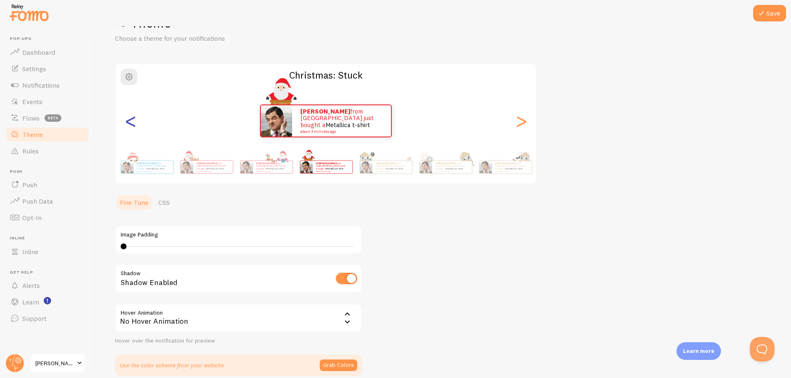
click at [128, 126] on div "<" at bounding box center [131, 120] width 10 height 59
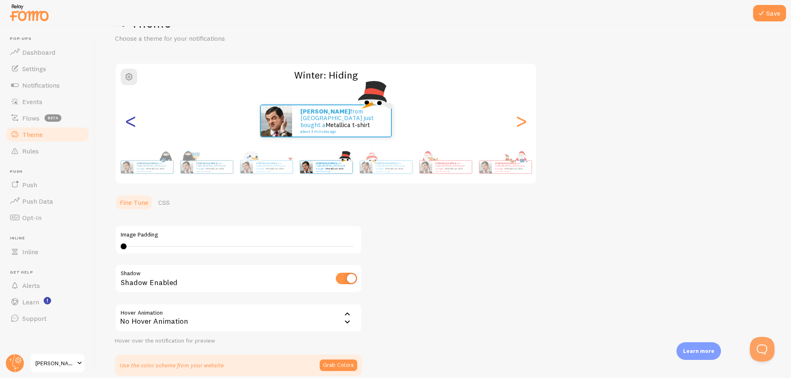
click at [128, 126] on div "<" at bounding box center [131, 120] width 10 height 59
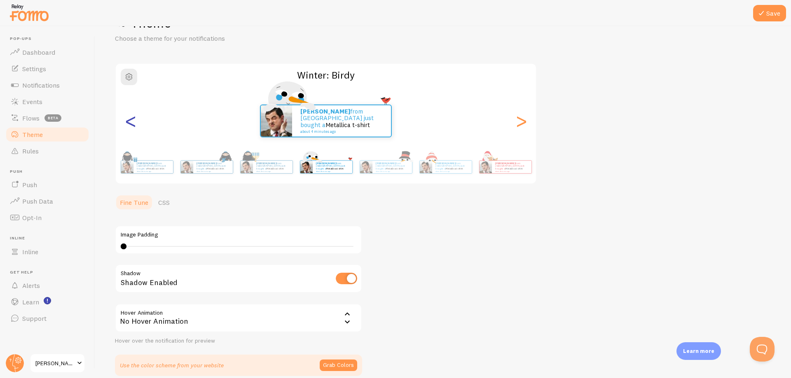
click at [128, 126] on div "<" at bounding box center [131, 120] width 10 height 59
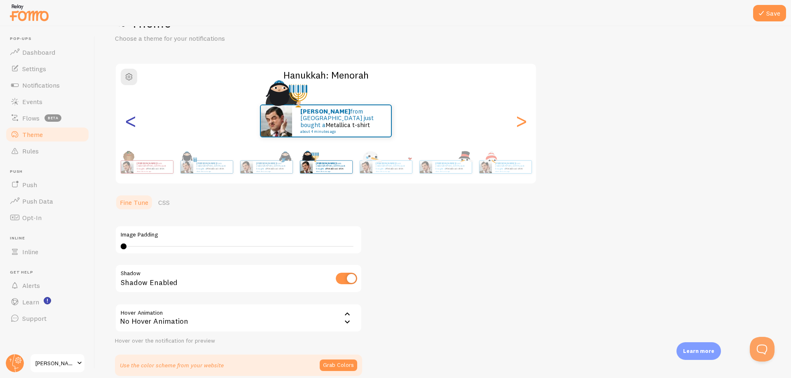
click at [128, 126] on div "<" at bounding box center [131, 120] width 10 height 59
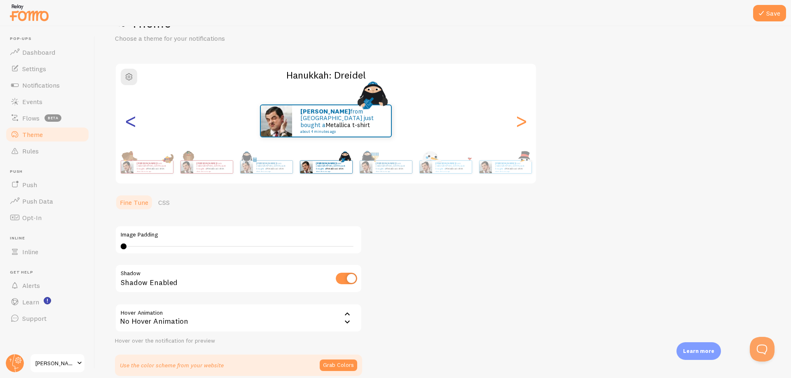
click at [128, 126] on div "<" at bounding box center [131, 120] width 10 height 59
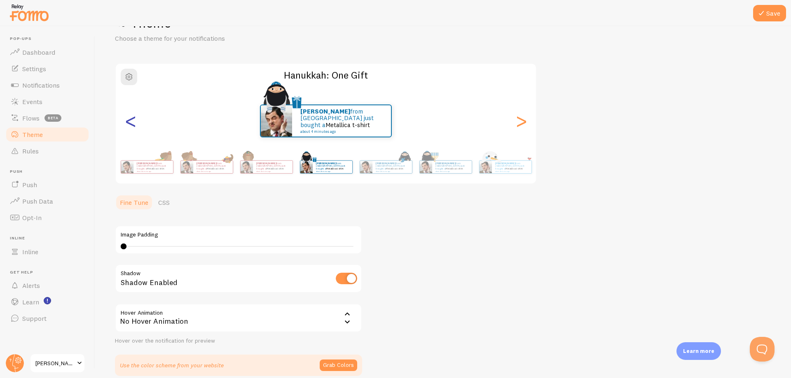
click at [128, 126] on div "<" at bounding box center [131, 120] width 10 height 59
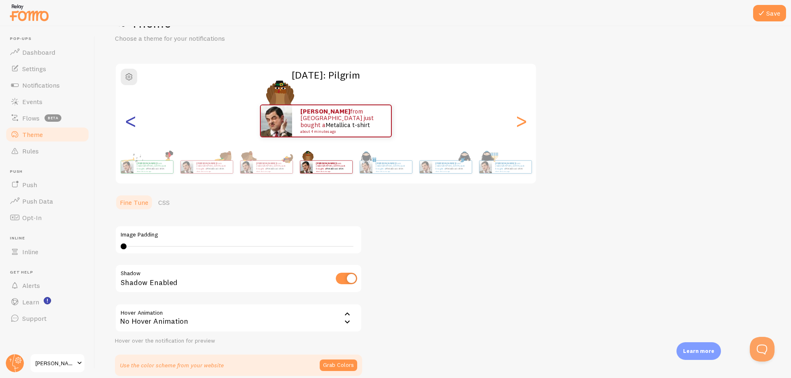
click at [128, 126] on div "<" at bounding box center [131, 120] width 10 height 59
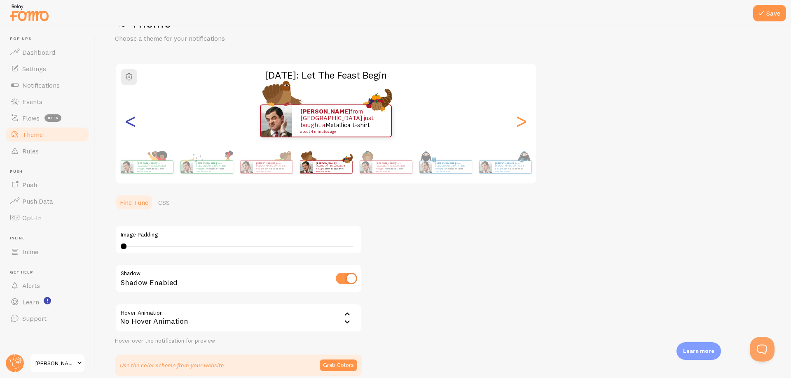
click at [128, 126] on div "<" at bounding box center [131, 120] width 10 height 59
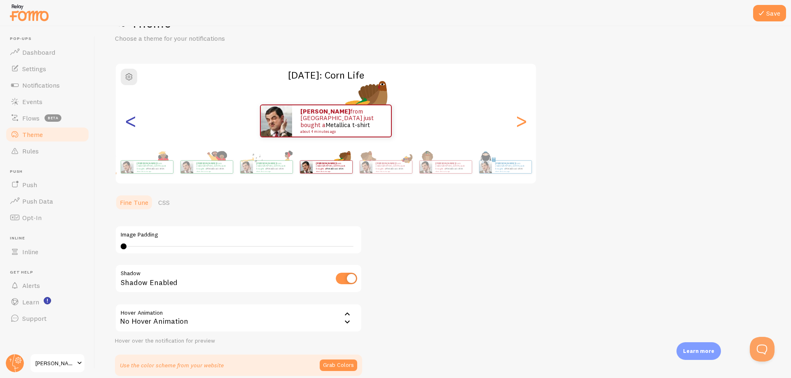
click at [128, 126] on div "<" at bounding box center [131, 120] width 10 height 59
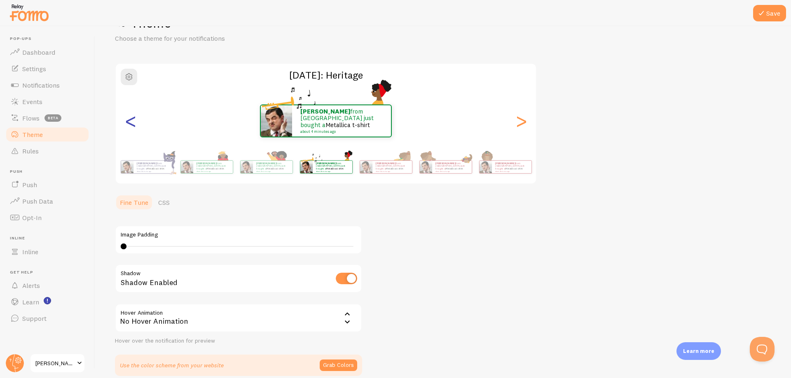
click at [128, 126] on div "<" at bounding box center [131, 120] width 10 height 59
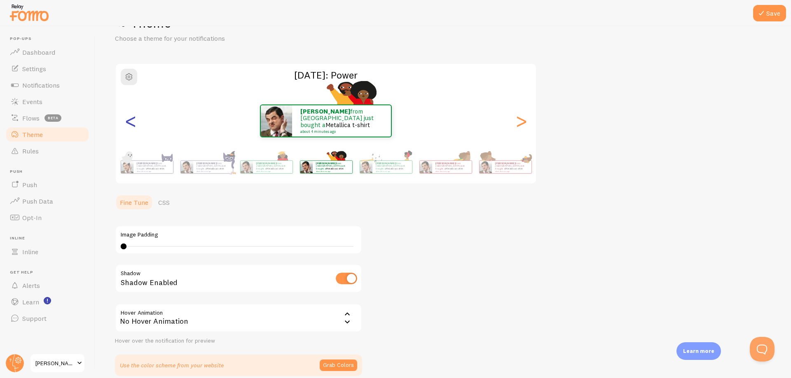
click at [128, 126] on div "<" at bounding box center [131, 120] width 10 height 59
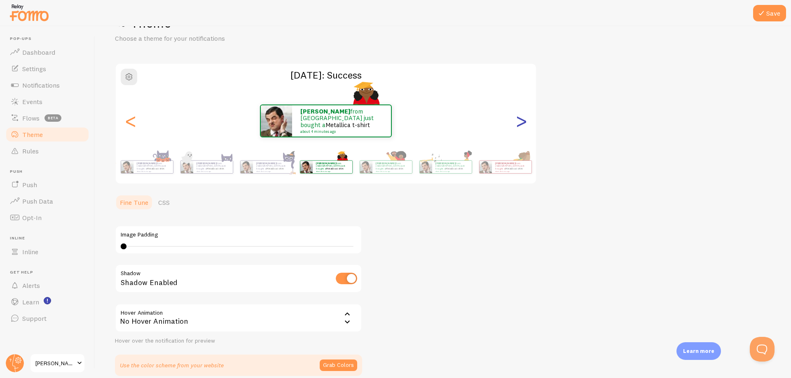
click at [523, 126] on div ">" at bounding box center [521, 120] width 10 height 59
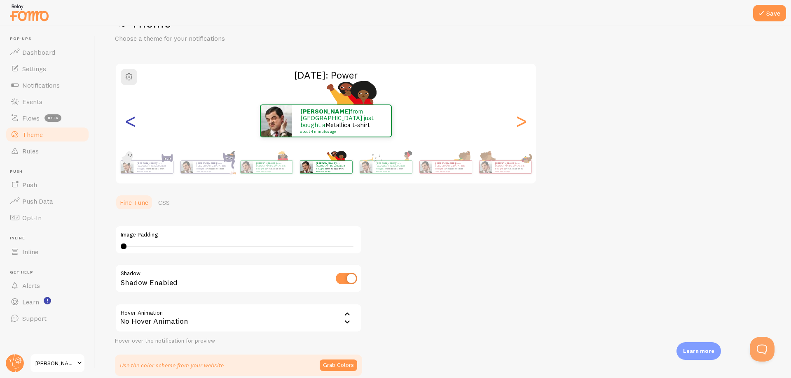
click at [130, 119] on div "<" at bounding box center [131, 120] width 10 height 59
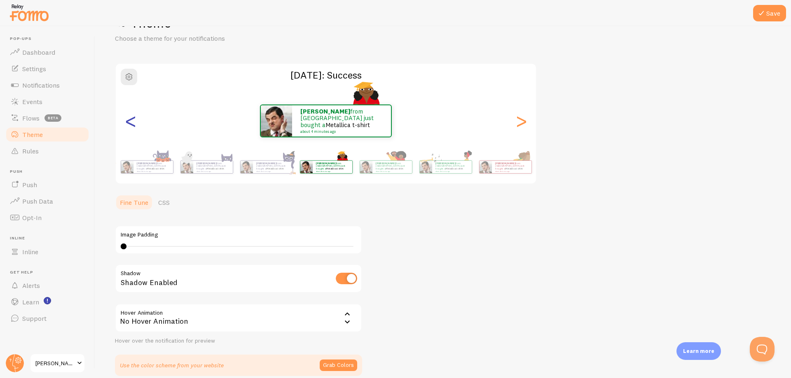
click at [130, 119] on div "<" at bounding box center [131, 120] width 10 height 59
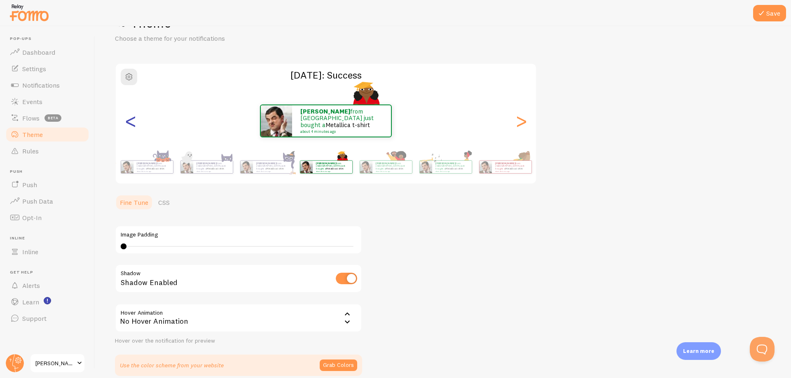
click at [130, 119] on div "<" at bounding box center [131, 120] width 10 height 59
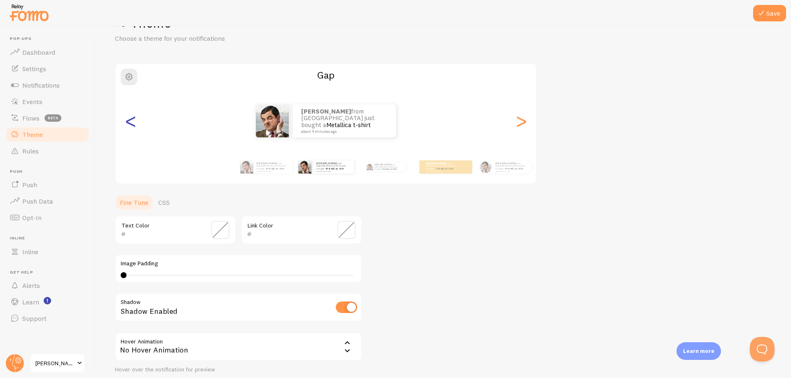
click at [130, 119] on div "<" at bounding box center [131, 120] width 10 height 59
click at [186, 157] on div "[PERSON_NAME] from [GEOGRAPHIC_DATA] just bought a Metallica t-shirt about 4 mi…" at bounding box center [325, 167] width 473 height 33
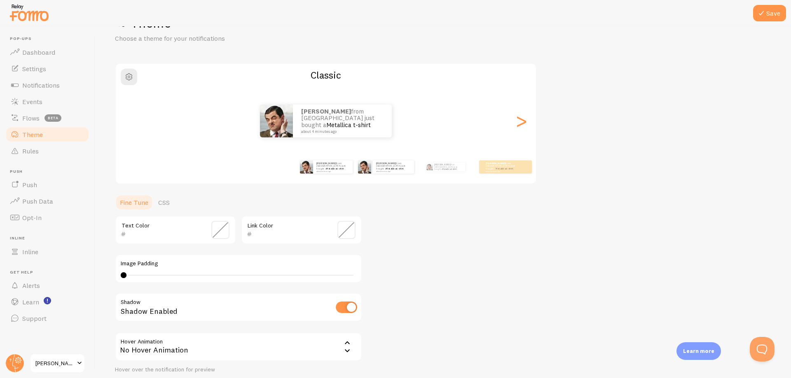
click at [391, 178] on div "[PERSON_NAME] from [GEOGRAPHIC_DATA] just bought a Metallica t-shirt about 4 mi…" at bounding box center [385, 167] width 53 height 23
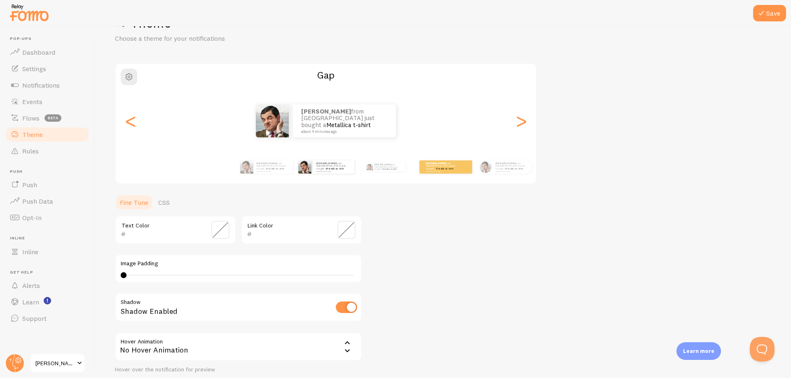
click at [425, 175] on div "[PERSON_NAME] from [GEOGRAPHIC_DATA] just bought a Metallica t-shirt about 4 mi…" at bounding box center [445, 167] width 53 height 23
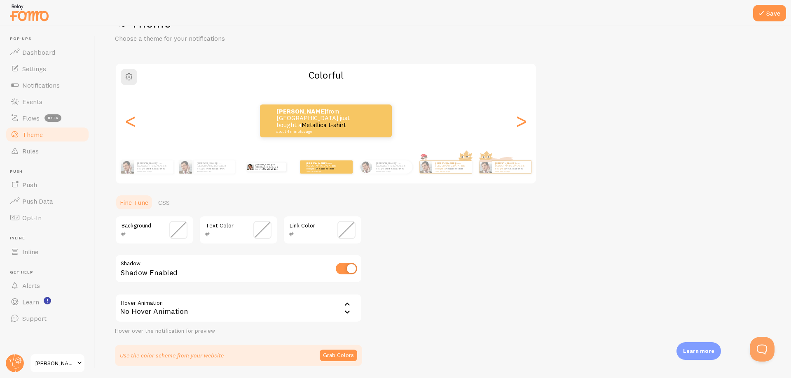
click at [282, 172] on div "[PERSON_NAME] from [GEOGRAPHIC_DATA] just bought a Metallica t-shirt about 4 mi…" at bounding box center [266, 167] width 53 height 23
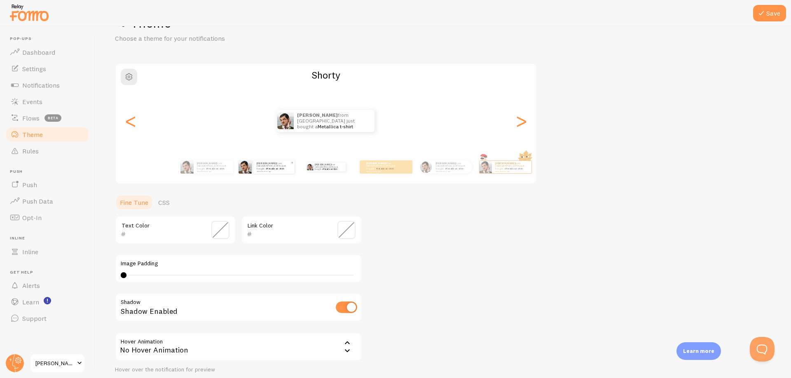
click at [264, 172] on div "[PERSON_NAME] from [GEOGRAPHIC_DATA] just bought a Metallica t-shirt about 4 mi…" at bounding box center [273, 167] width 41 height 13
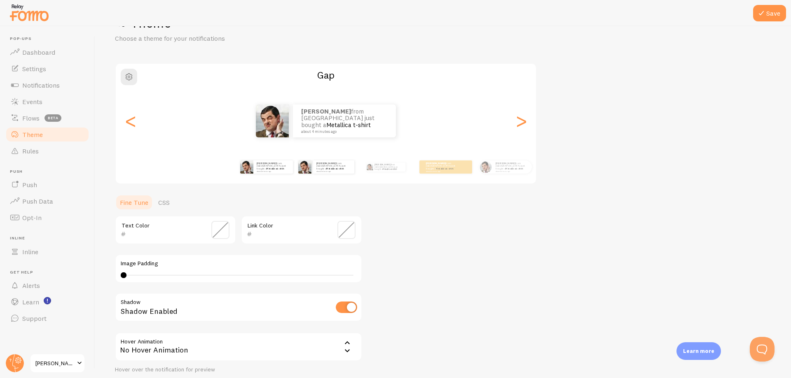
click at [262, 174] on div "[PERSON_NAME] from [GEOGRAPHIC_DATA] just bought a Metallica t-shirt about 4 mi…" at bounding box center [266, 167] width 53 height 23
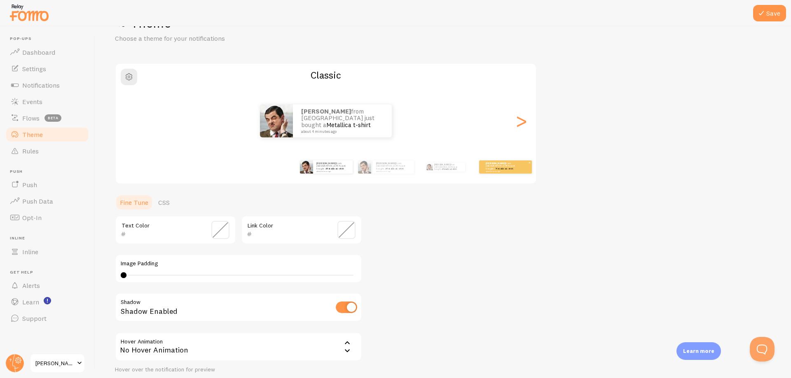
click at [495, 172] on div "[PERSON_NAME] from [GEOGRAPHIC_DATA] just bought a Metallica t-shirt about 4 mi…" at bounding box center [505, 167] width 53 height 13
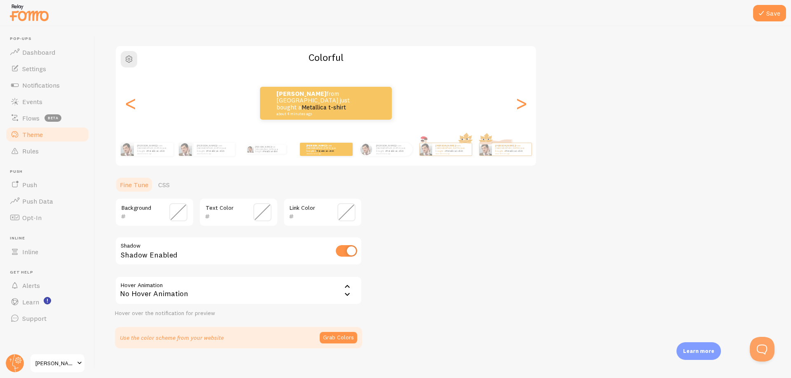
scroll to position [59, 0]
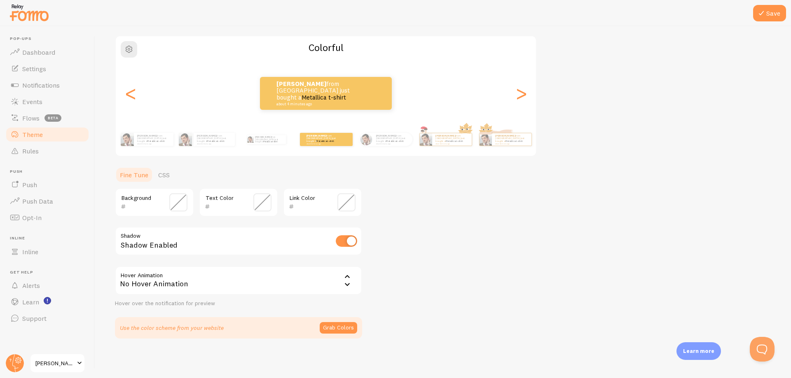
click at [346, 328] on button "Grab Colors" at bounding box center [338, 328] width 37 height 12
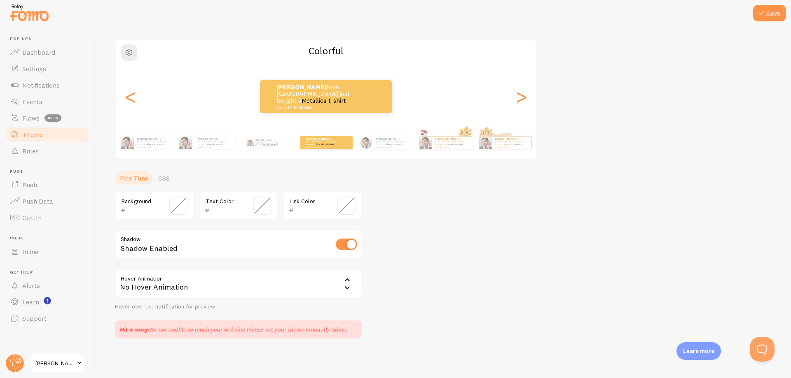
scroll to position [56, 0]
click at [352, 279] on icon at bounding box center [347, 281] width 10 height 10
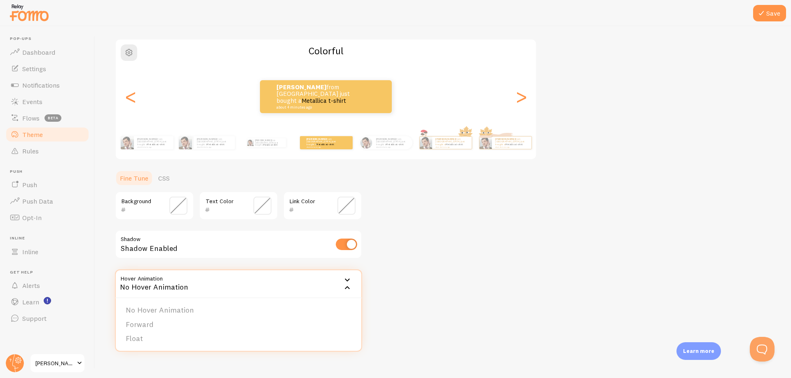
click at [352, 279] on icon at bounding box center [347, 281] width 10 height 10
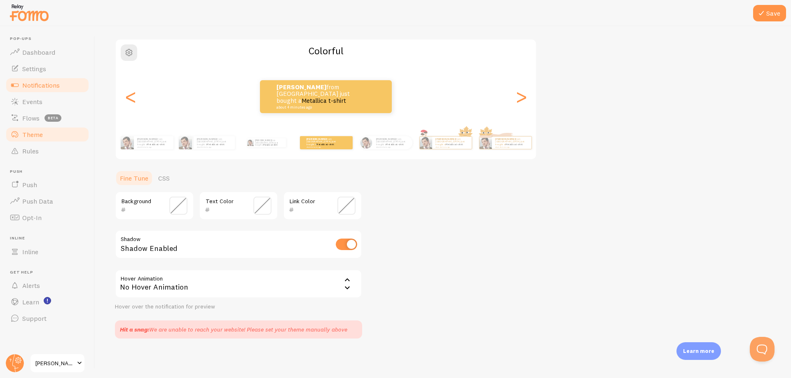
click at [46, 87] on span "Notifications" at bounding box center [40, 85] width 37 height 8
